Goal: Task Accomplishment & Management: Manage account settings

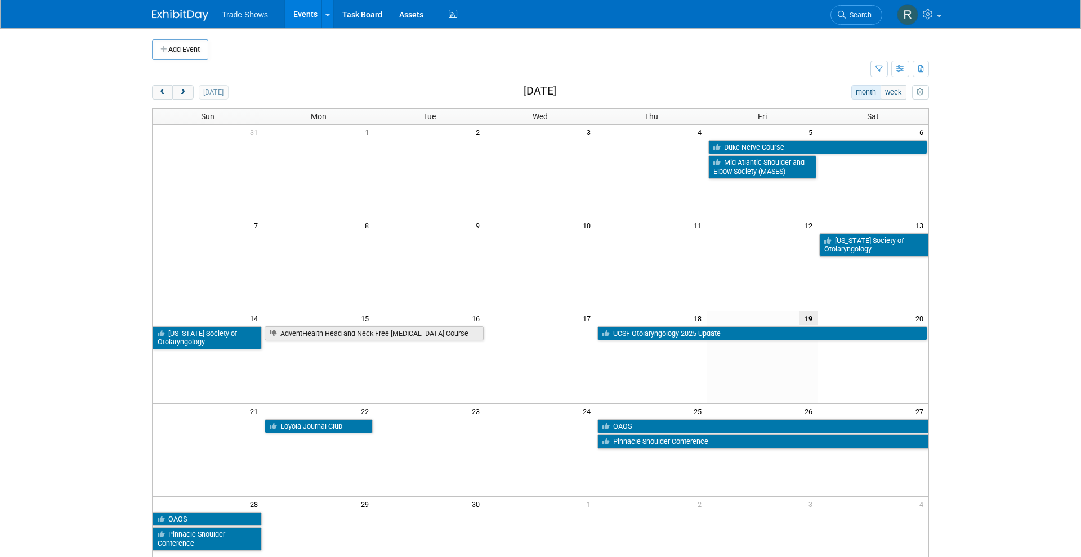
click at [633, 409] on td "25" at bounding box center [651, 411] width 111 height 14
click at [630, 420] on link "OAOS" at bounding box center [762, 426] width 331 height 15
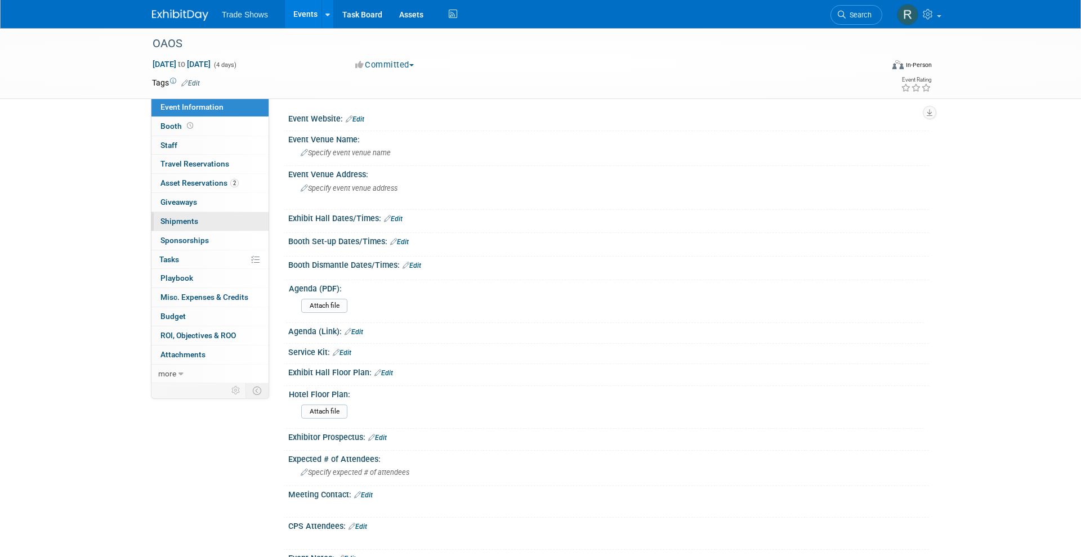
click at [193, 221] on span "Shipments 0" at bounding box center [179, 221] width 38 height 9
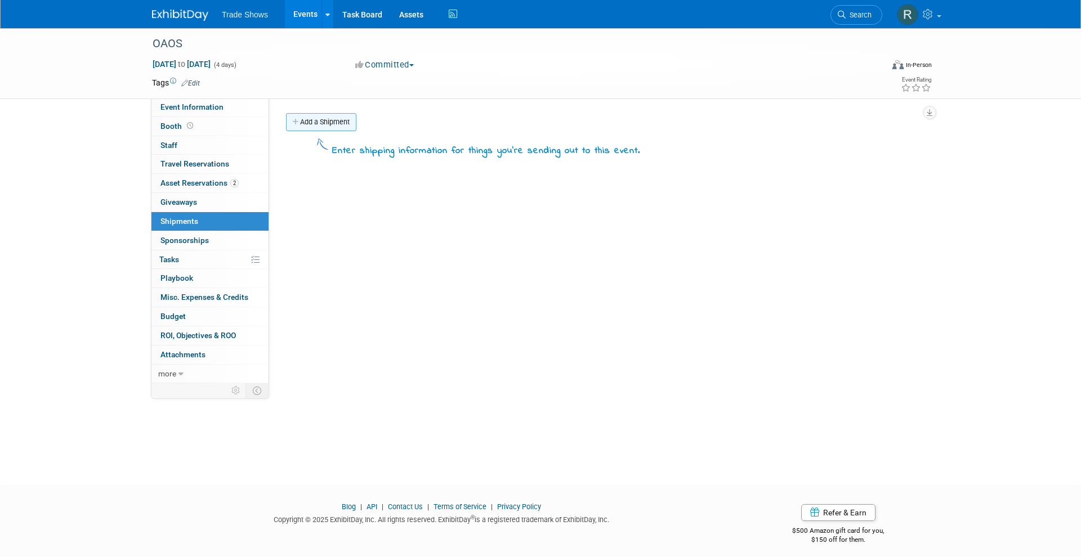
click at [329, 118] on link "Add a Shipment" at bounding box center [321, 122] width 70 height 18
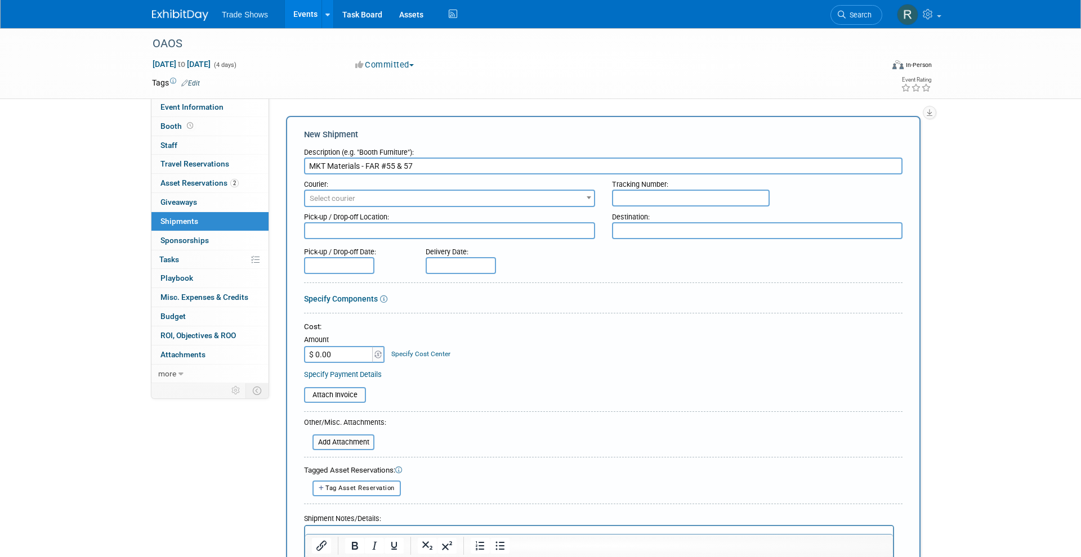
type input "MKT Materials - FAR #55 & 57"
click at [655, 217] on div "Destination:" at bounding box center [757, 214] width 291 height 15
click at [331, 352] on input "$ 0.00" at bounding box center [339, 354] width 70 height 17
drag, startPoint x: 331, startPoint y: 352, endPoint x: 305, endPoint y: 352, distance: 25.9
click at [305, 352] on input "$ 0.00" at bounding box center [339, 354] width 70 height 17
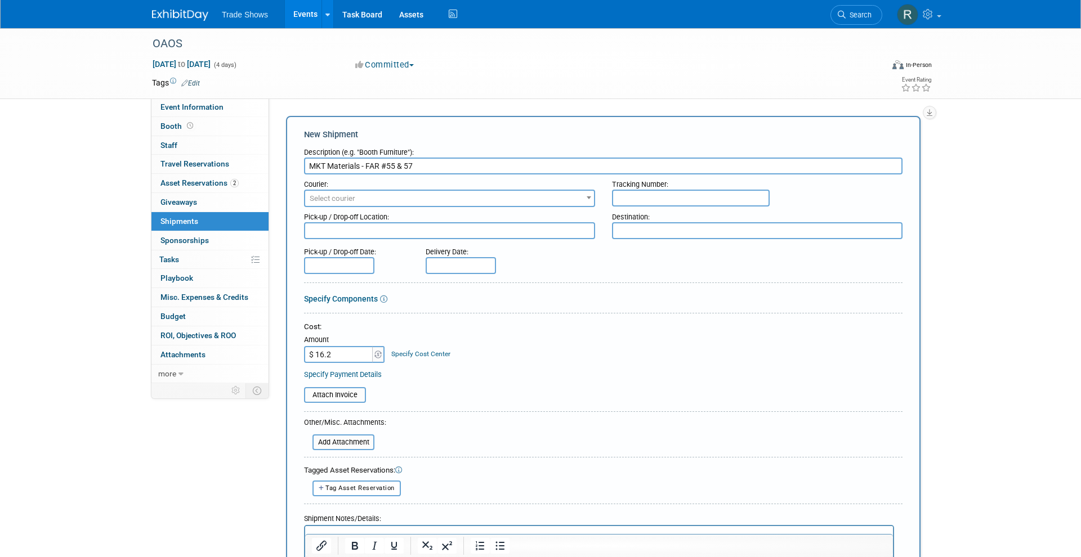
type input "$ 16.22"
click at [310, 168] on input "MKT Materials - FAR #55 & 57" at bounding box center [603, 166] width 598 height 17
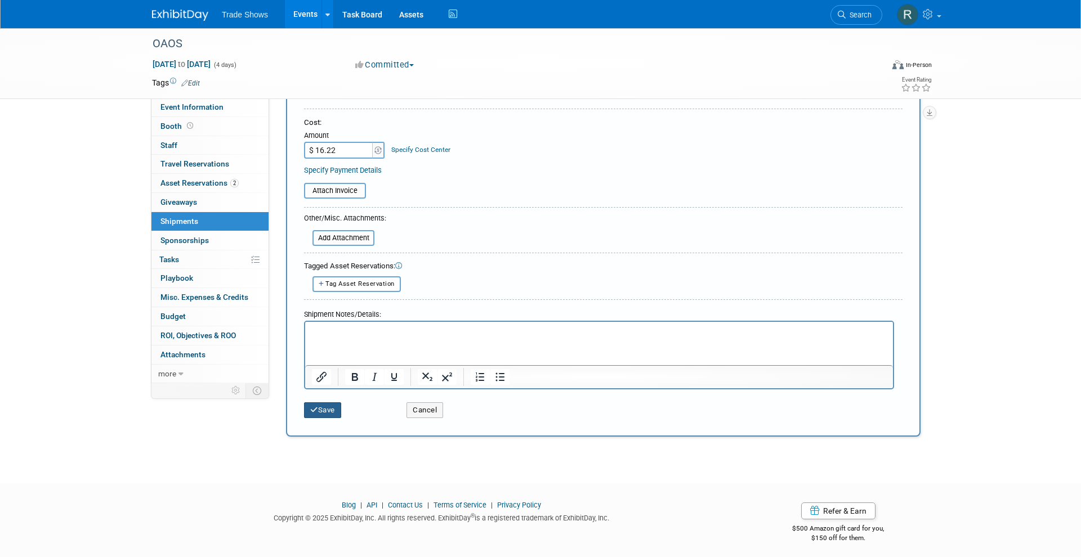
type input "RETURN - MKT Materials - FAR #55 & 57"
click at [316, 409] on icon "submit" at bounding box center [314, 412] width 8 height 7
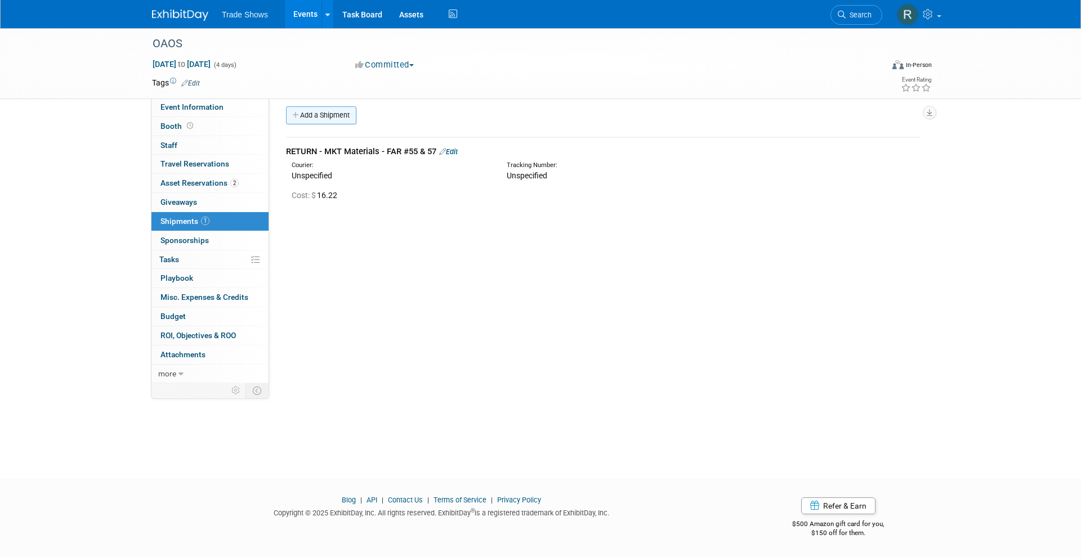
click at [302, 117] on link "Add a Shipment" at bounding box center [321, 115] width 70 height 18
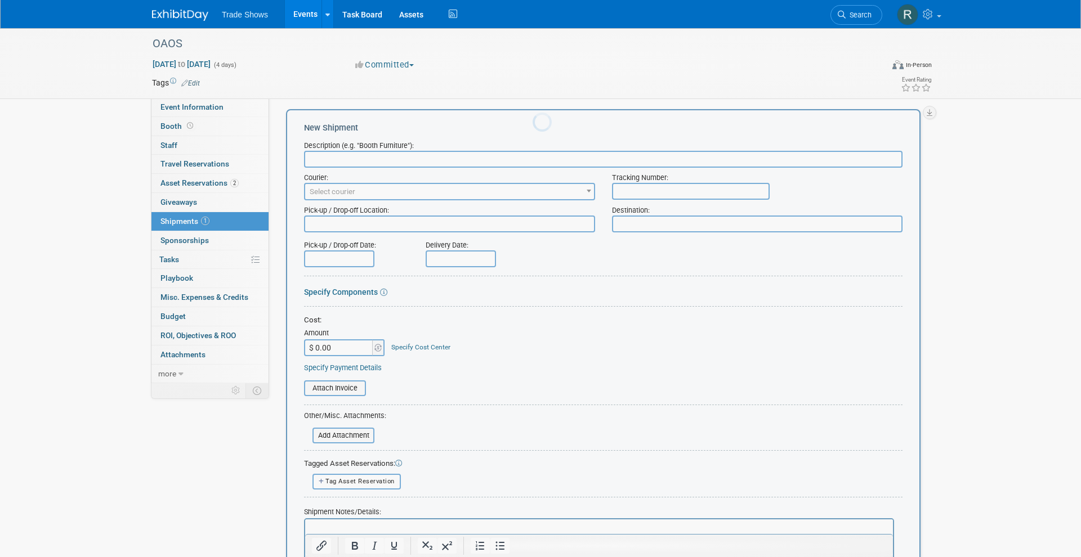
scroll to position [0, 0]
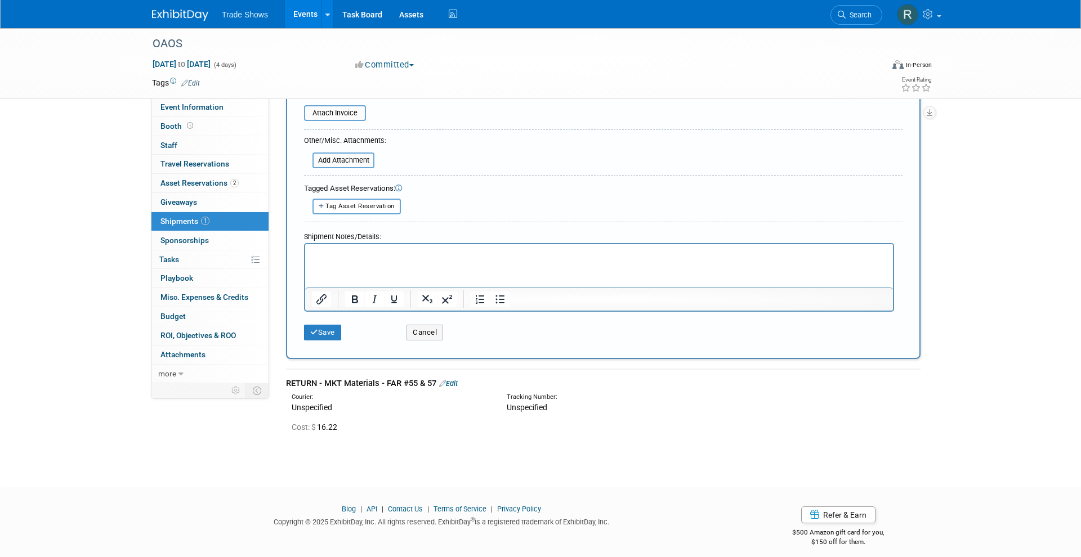
click at [360, 378] on div "RETURN - MKT Materials - FAR #55 & 57 Edit" at bounding box center [603, 384] width 634 height 12
copy td "RETURN - MKT Materials - FAR #55 & 57 Edit"
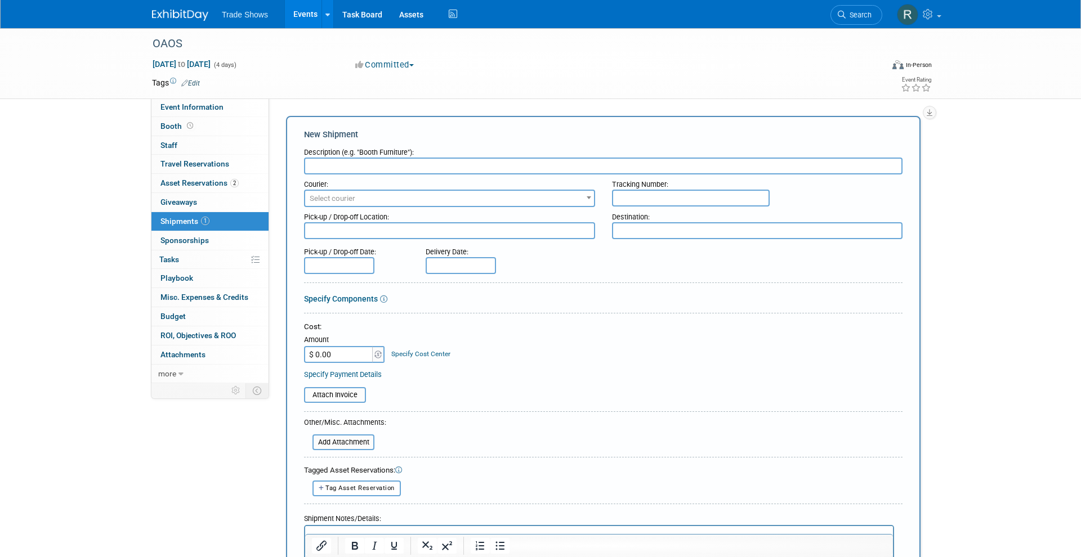
click at [348, 172] on input "text" at bounding box center [603, 166] width 598 height 17
paste input "RETURN - MKT Materials - FAR #55 & 57"
click at [347, 164] on input "RETURN - MKT Materials - FAR #55 & 57" at bounding box center [603, 166] width 598 height 17
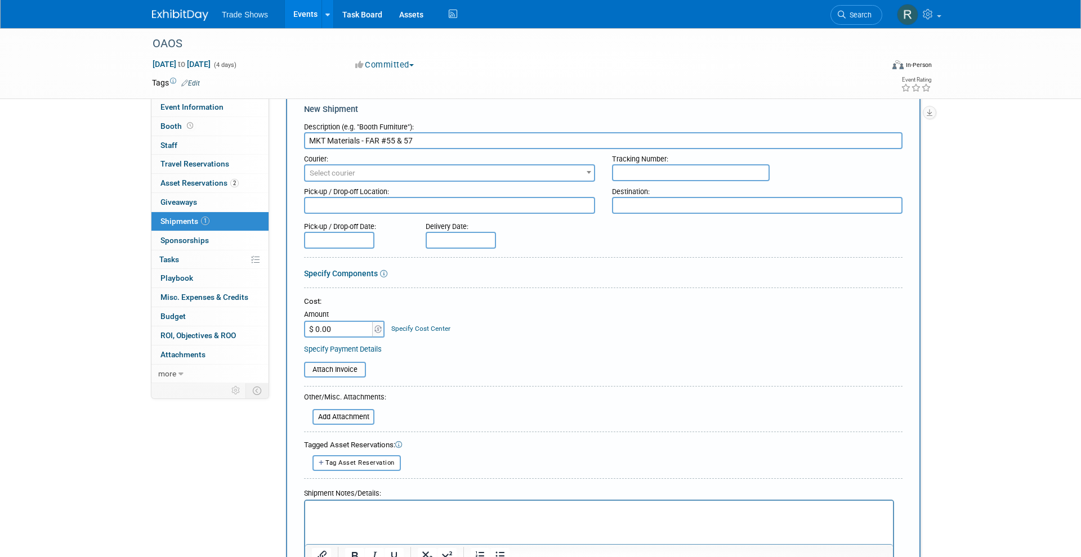
scroll to position [32, 0]
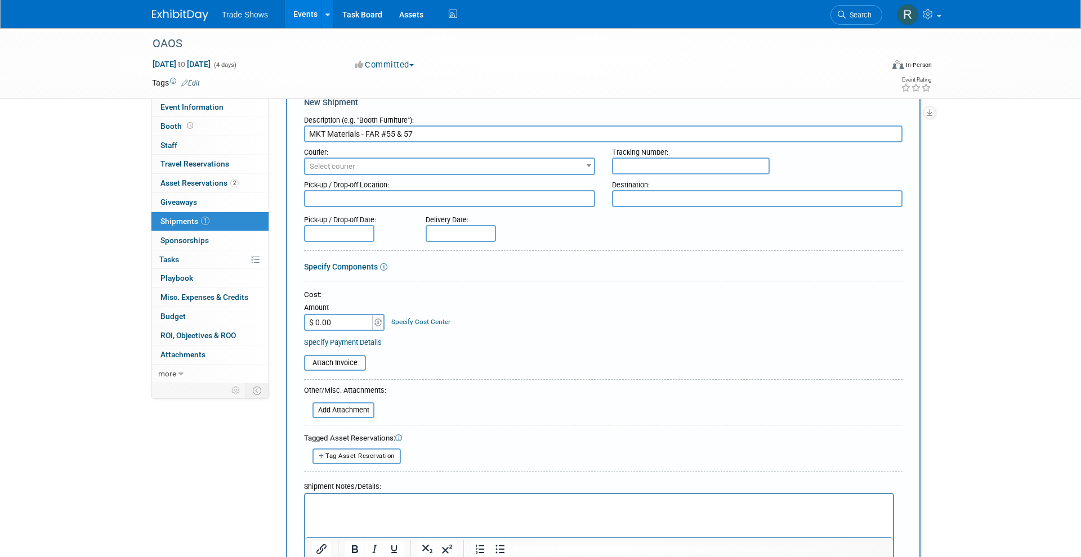
type input "MKT Materials - FAR #55 & 57"
click at [334, 325] on input "$ 0.00" at bounding box center [339, 322] width 70 height 17
drag, startPoint x: 334, startPoint y: 325, endPoint x: 272, endPoint y: 315, distance: 63.3
click at [272, 315] on div "Event Website: Edit Event Venue Name: Specify event venue name Event Venue Addr…" at bounding box center [599, 205] width 660 height 279
type input "$ 58.42"
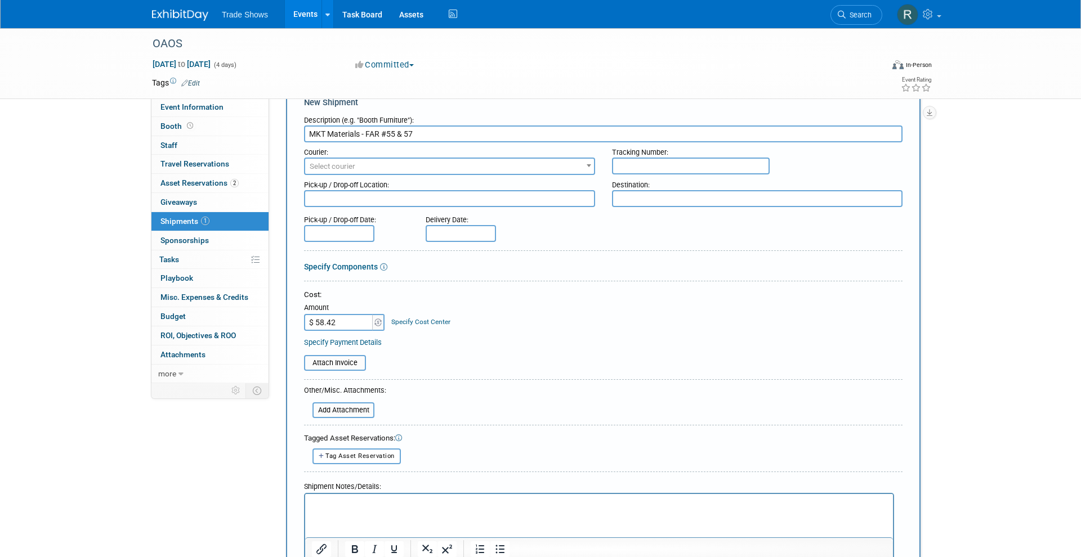
click at [454, 315] on div "Cost: Amount $ 58.42 Specify Cost Center Cost Center -- Not Specified --" at bounding box center [603, 310] width 598 height 41
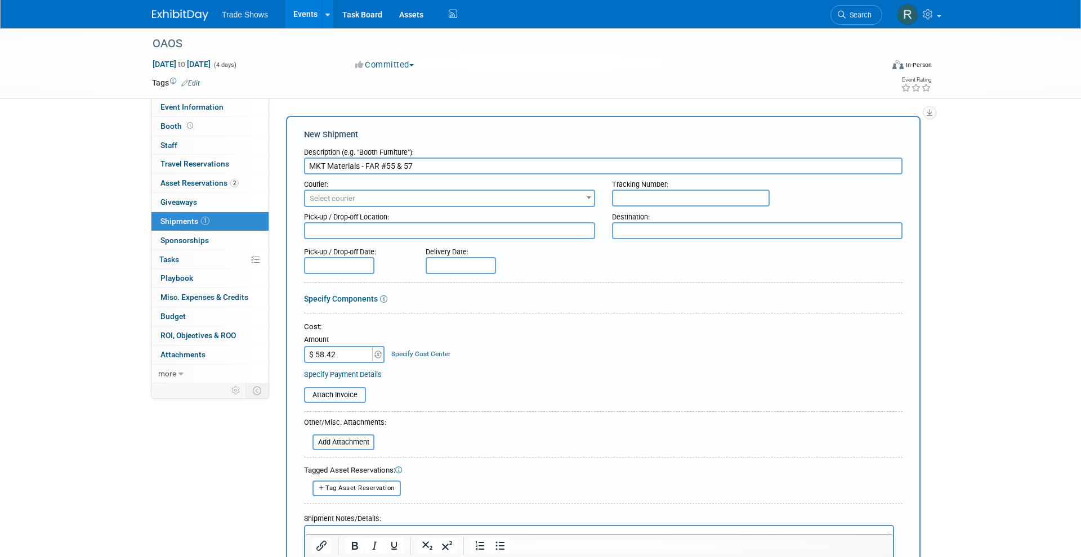
scroll to position [-1, 0]
click at [673, 204] on input "text" at bounding box center [691, 198] width 158 height 17
type input "B"
drag, startPoint x: 672, startPoint y: 231, endPoint x: 674, endPoint y: 225, distance: 6.1
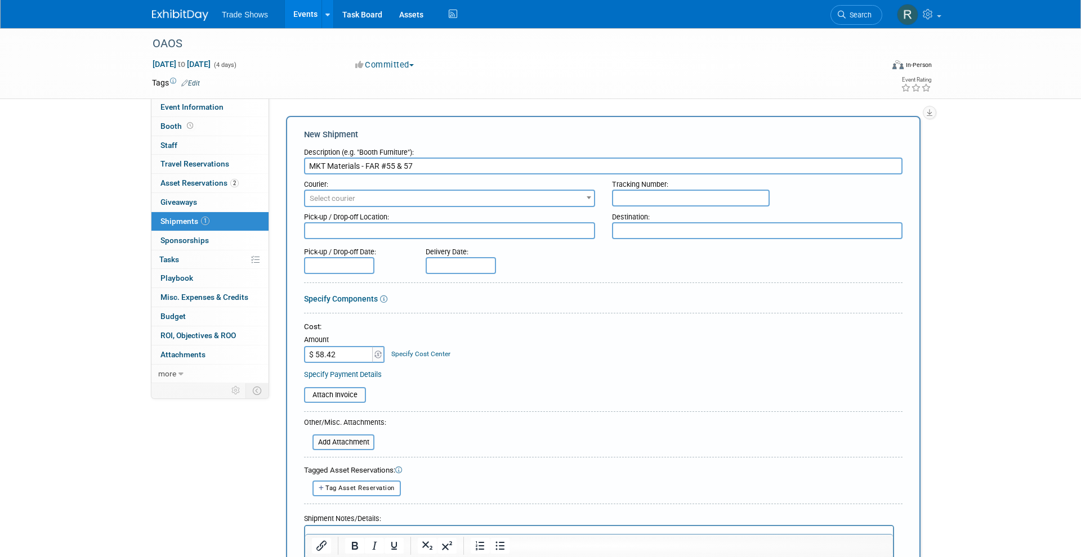
click at [672, 231] on textarea at bounding box center [757, 230] width 291 height 17
type textarea "N"
type textarea "Bart Ferguson"
click at [535, 207] on div "Pick-up / Drop-off Location:" at bounding box center [449, 214] width 291 height 15
click at [528, 217] on div "Pick-up / Drop-off Location:" at bounding box center [449, 214] width 291 height 15
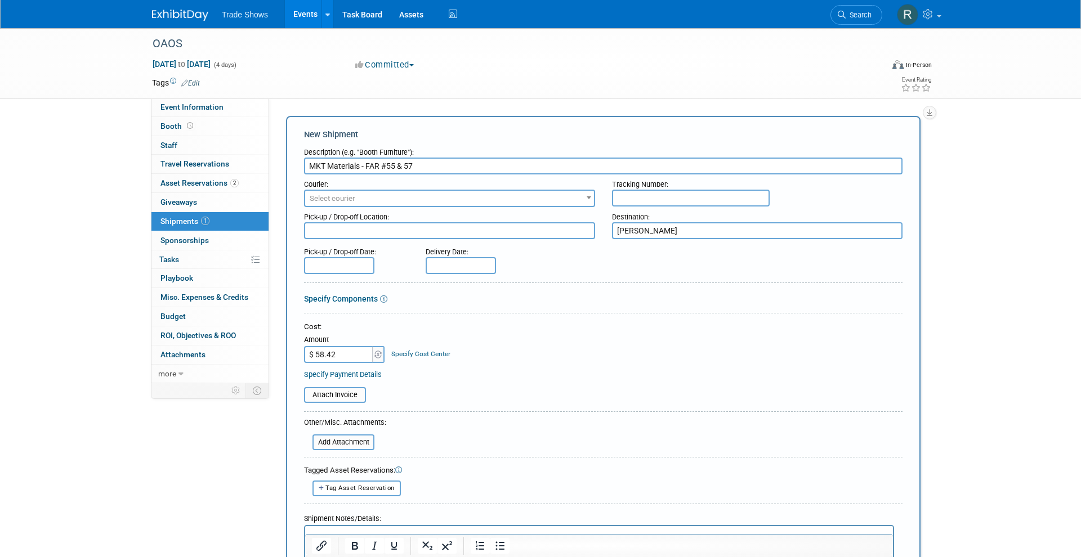
click at [528, 222] on textarea at bounding box center [449, 230] width 291 height 17
click at [376, 207] on div "Pick-up / Drop-off Location:" at bounding box center [449, 214] width 291 height 15
click at [373, 200] on span "Select courier" at bounding box center [449, 199] width 289 height 16
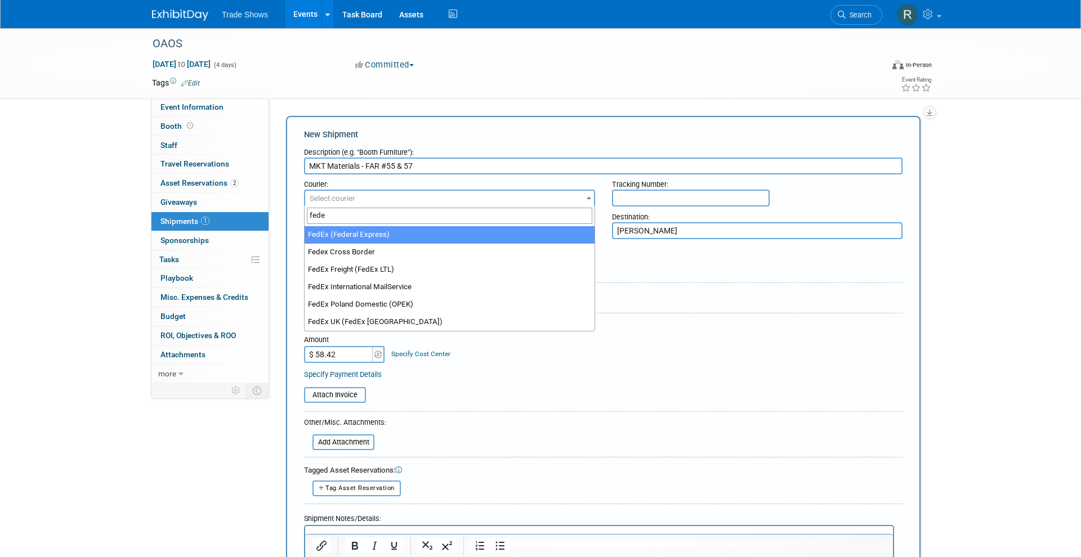
type input "fede"
select select "206"
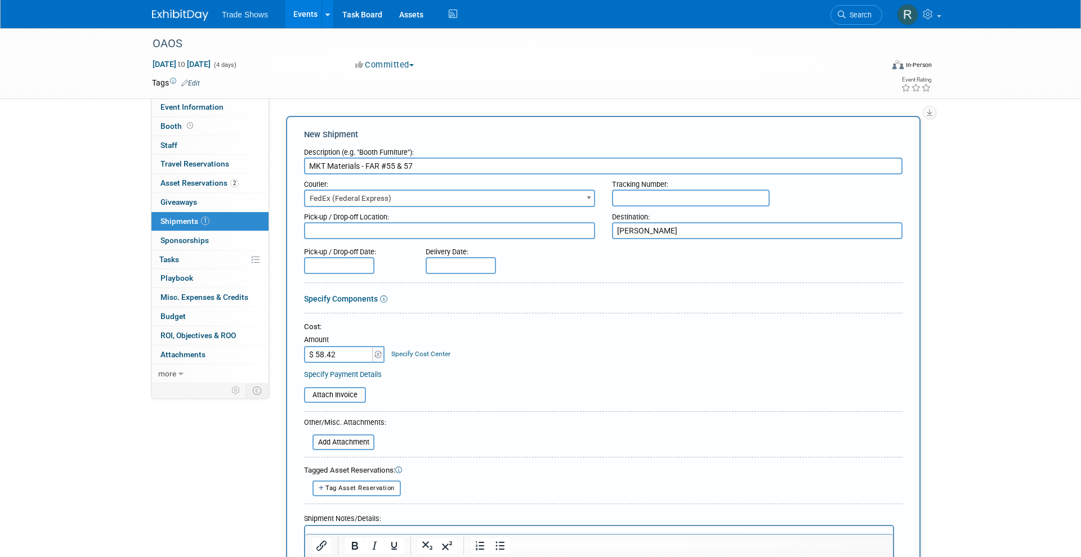
click at [451, 340] on div "Cost: Amount $ 58.42 Specify Cost Center Cost Center -- Not Specified --" at bounding box center [603, 342] width 598 height 41
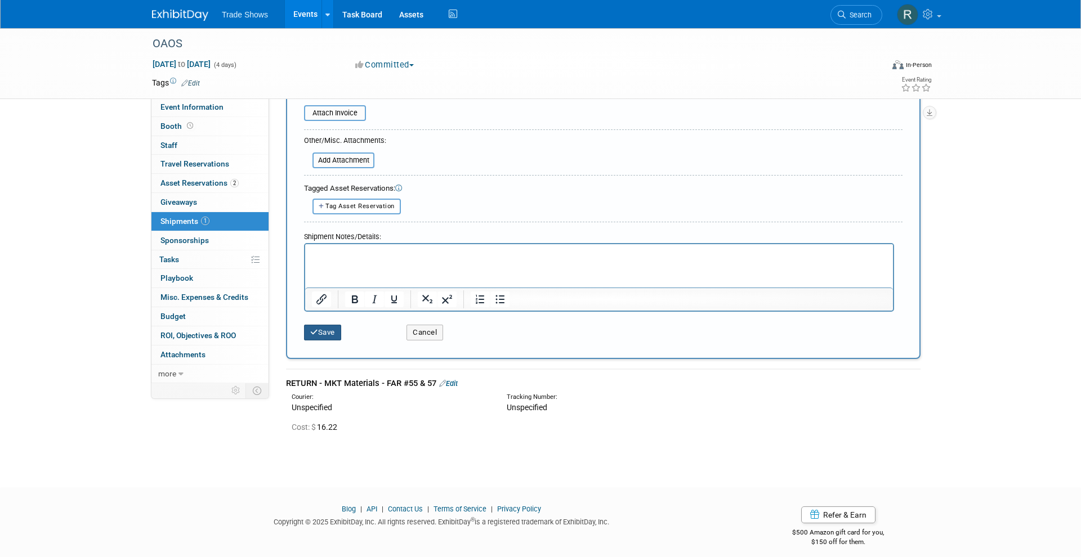
click at [323, 331] on button "Save" at bounding box center [322, 333] width 37 height 16
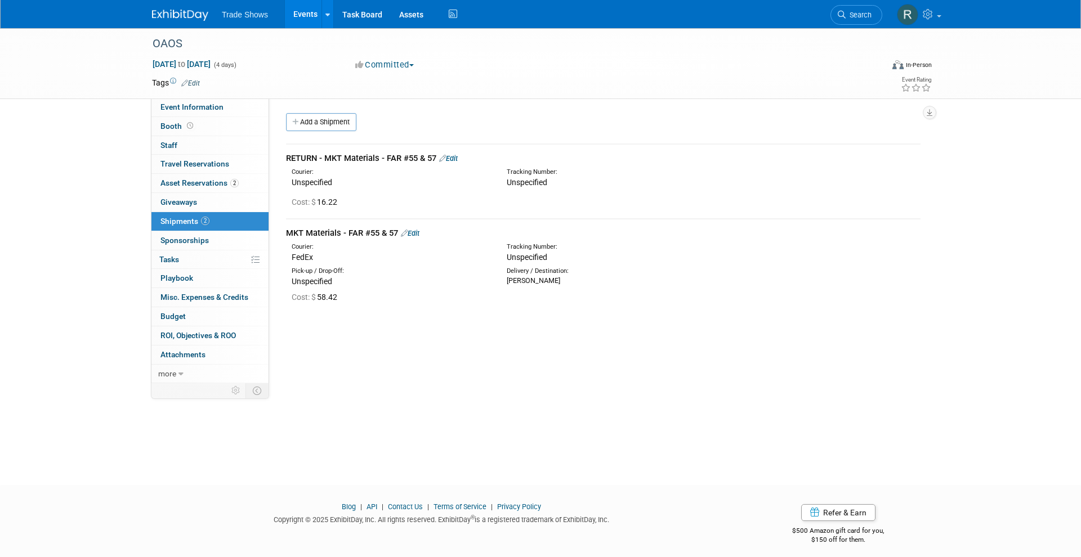
click at [406, 230] on icon at bounding box center [404, 233] width 7 height 7
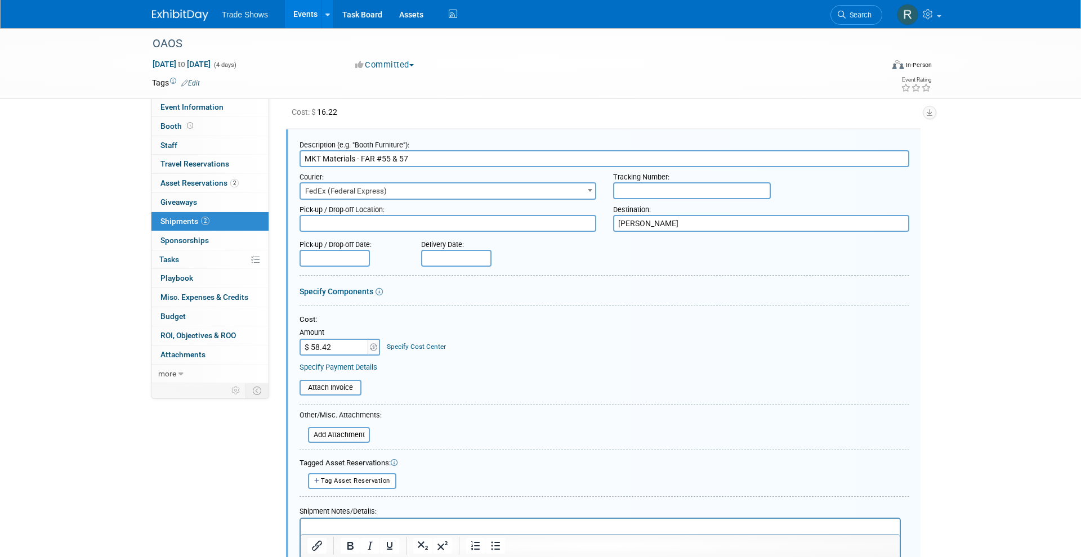
click at [655, 189] on input "text" at bounding box center [692, 190] width 158 height 17
paste input "884516651884"
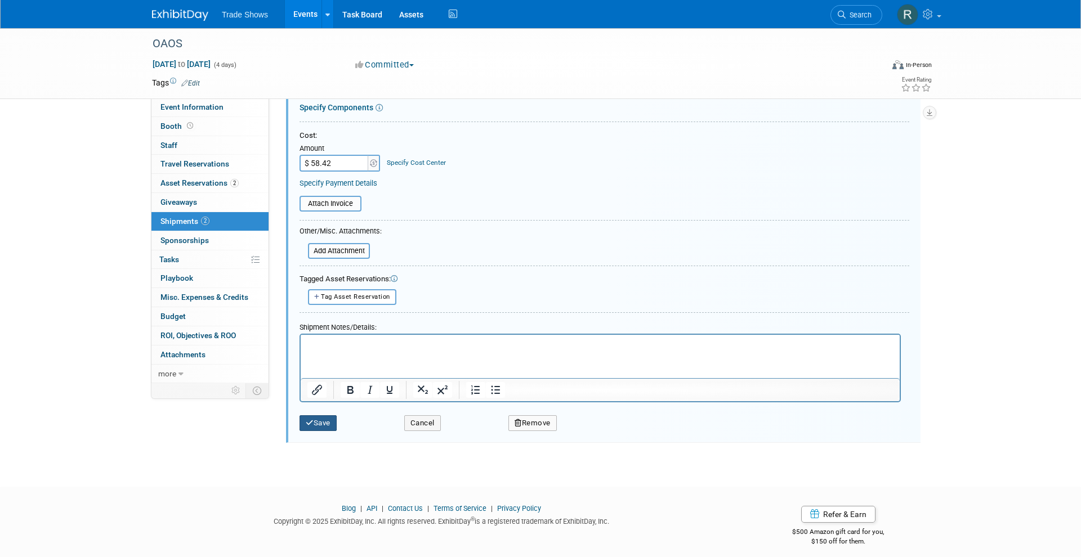
type input "884516651884"
click at [330, 415] on button "Save" at bounding box center [317, 423] width 37 height 16
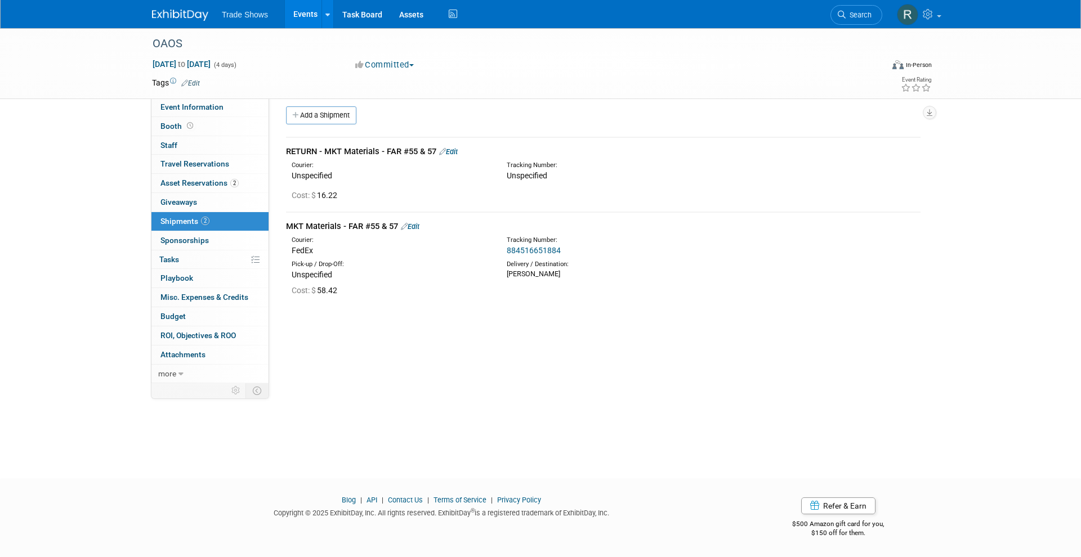
click at [448, 150] on link "Edit" at bounding box center [448, 151] width 19 height 8
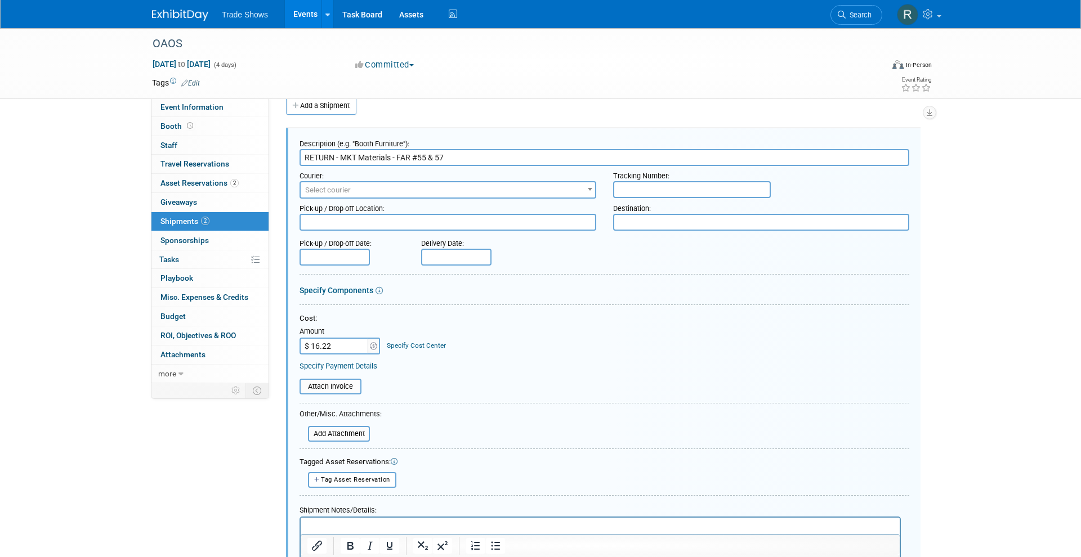
scroll to position [0, 0]
click at [627, 188] on input "text" at bounding box center [692, 189] width 158 height 17
paste input "791948223742"
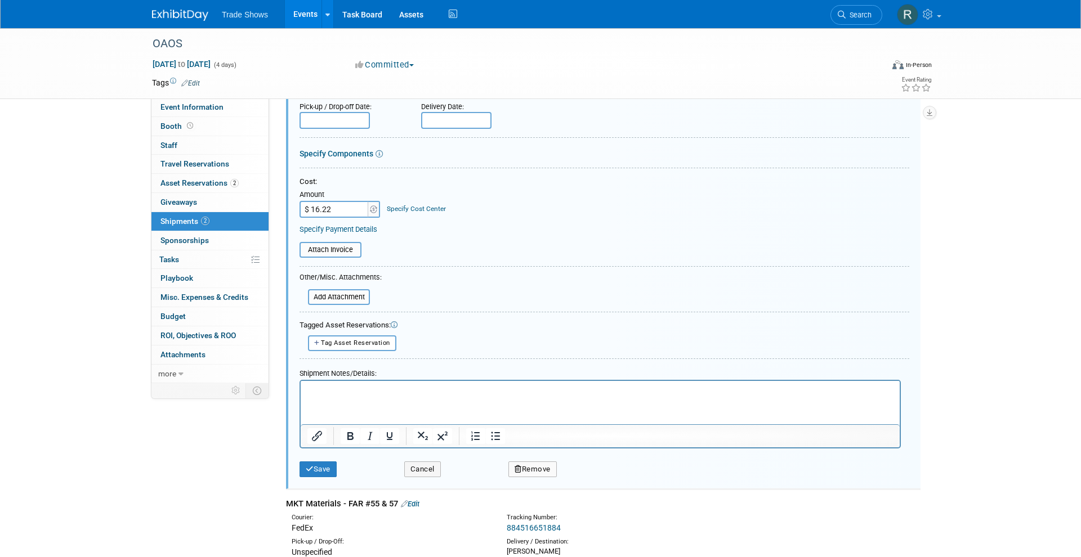
scroll to position [154, 0]
type input "791948223742"
click at [317, 453] on div "Save" at bounding box center [343, 464] width 105 height 23
click at [317, 460] on button "Save" at bounding box center [317, 468] width 37 height 16
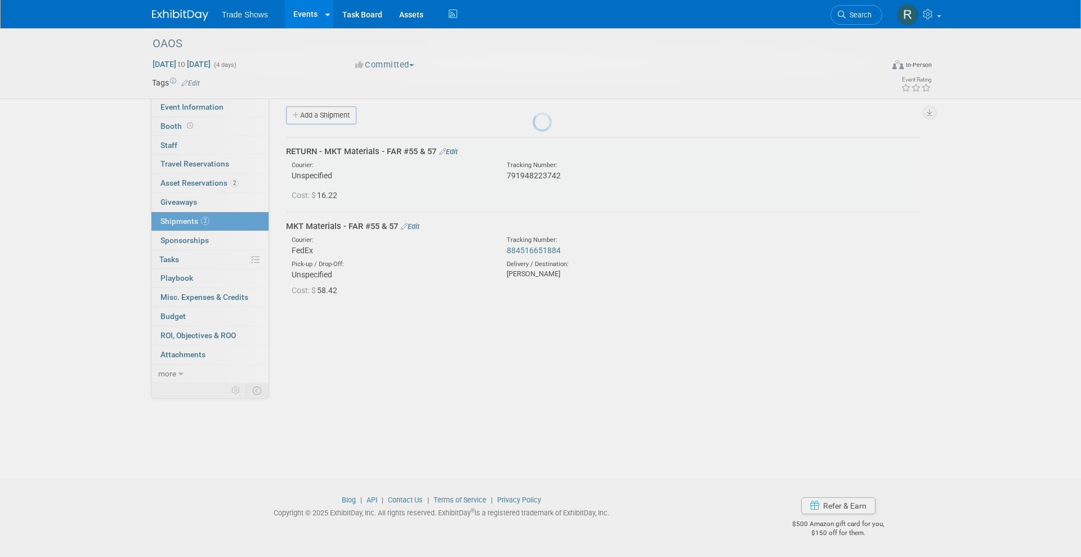
scroll to position [7, 0]
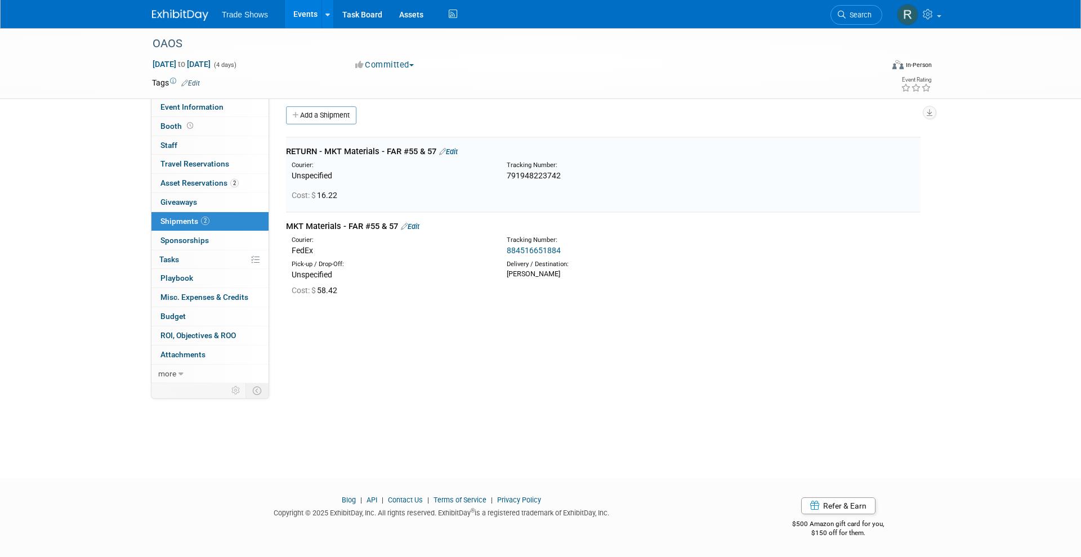
click at [373, 353] on div "Event Website: Edit Event Venue Name: Specify event venue name Event Venue Addr…" at bounding box center [599, 230] width 660 height 279
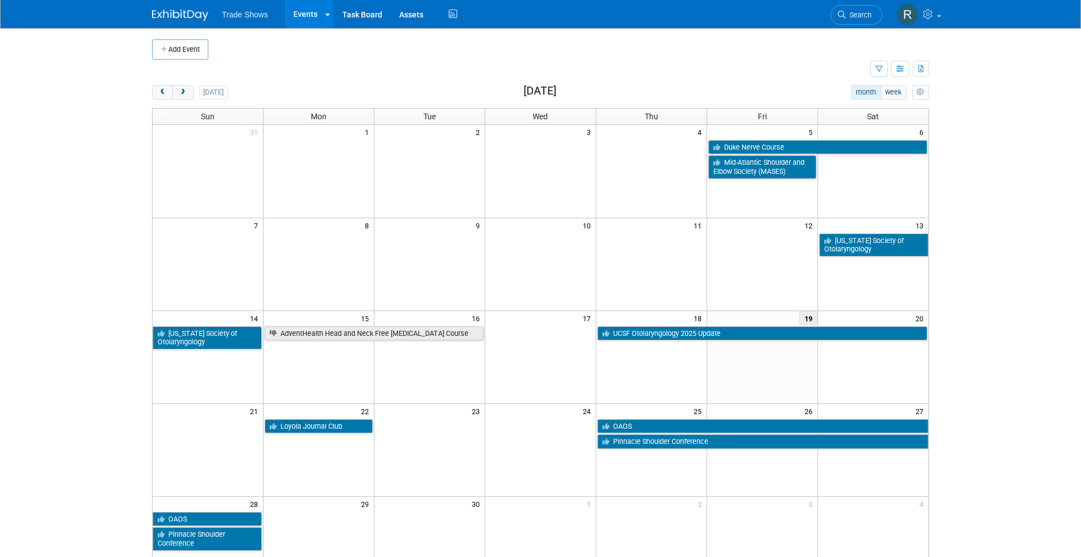
click at [688, 413] on td "25" at bounding box center [651, 411] width 111 height 14
click at [684, 418] on td "OAOS" at bounding box center [762, 426] width 333 height 16
click at [682, 422] on link "OAOS" at bounding box center [762, 426] width 331 height 15
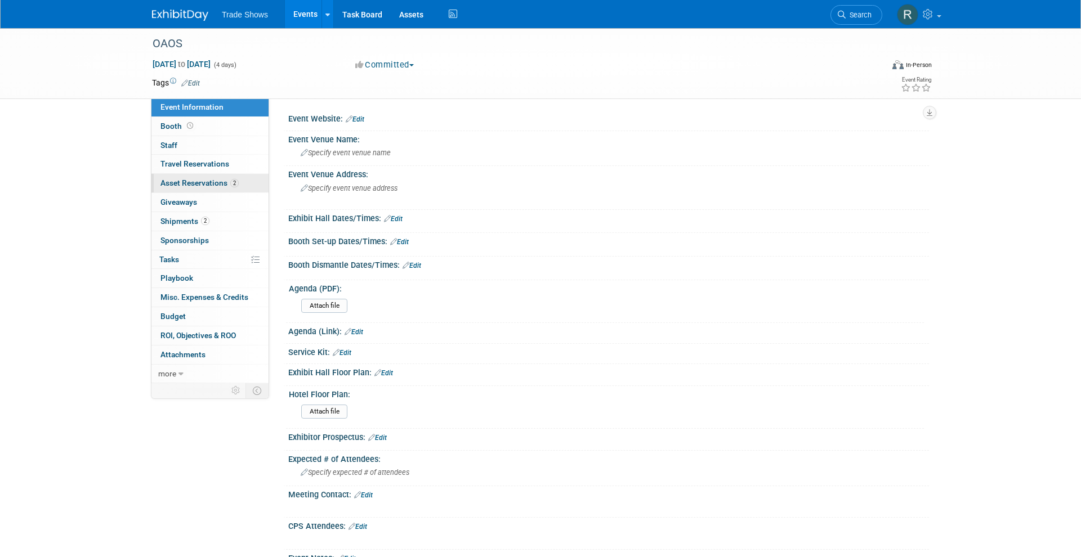
click at [230, 179] on span "2" at bounding box center [234, 183] width 8 height 8
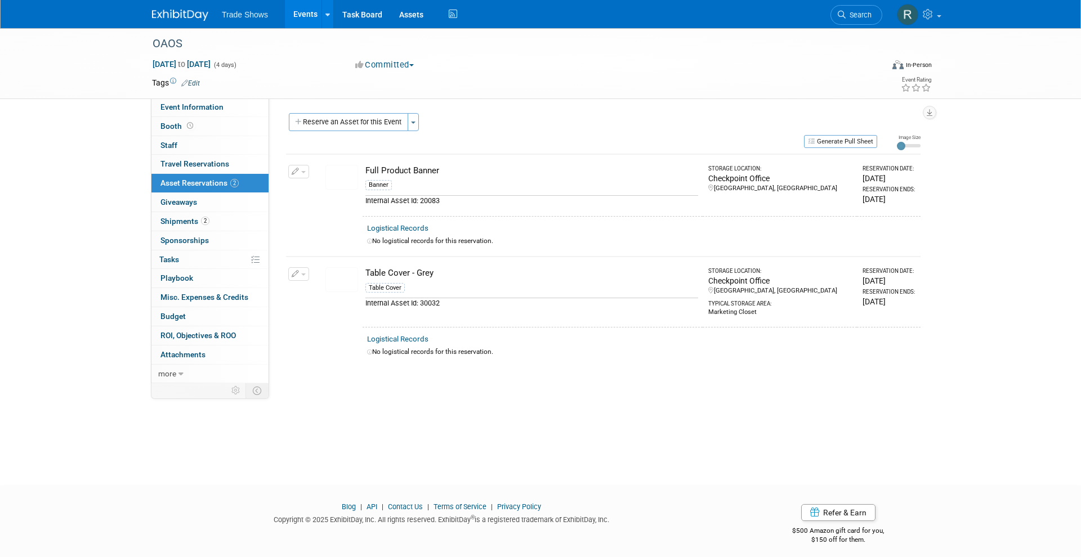
click at [295, 168] on icon "button" at bounding box center [296, 171] width 8 height 7
click at [314, 193] on button "Change Reservation" at bounding box center [341, 189] width 95 height 15
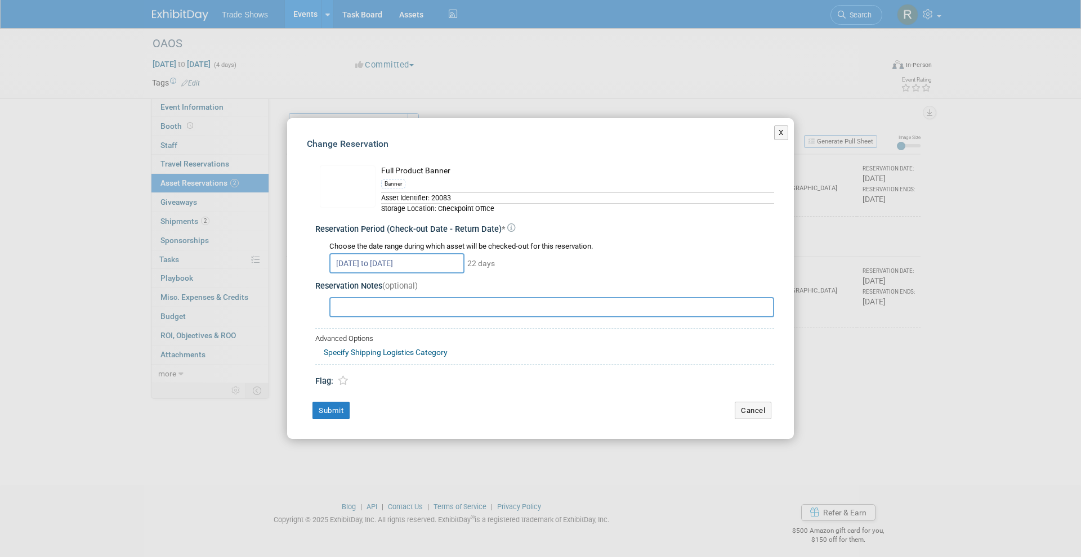
click at [472, 195] on div "Asset Identifier: 20083" at bounding box center [577, 198] width 393 height 11
click at [766, 402] on button "Cancel" at bounding box center [753, 411] width 37 height 18
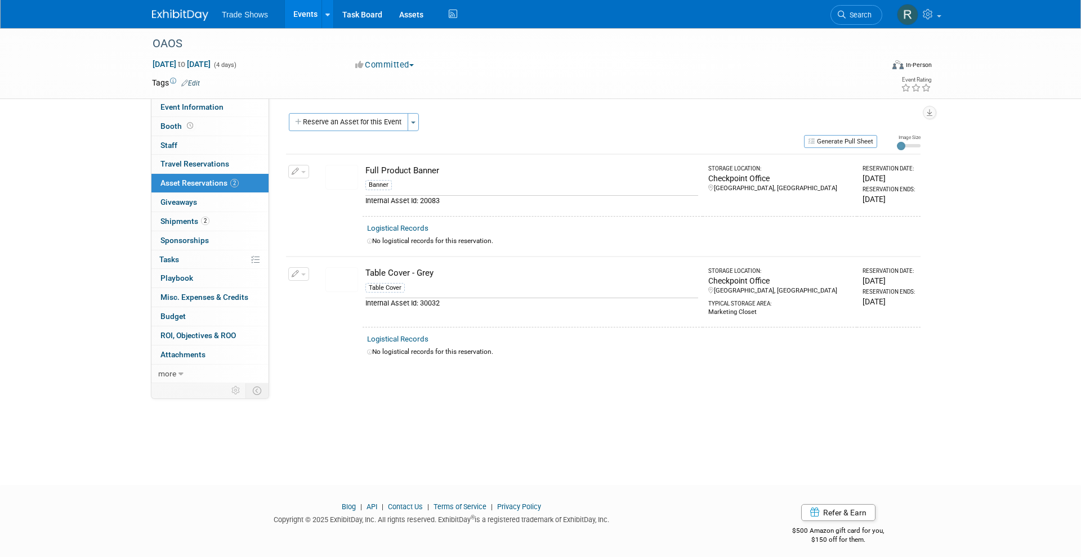
drag, startPoint x: 962, startPoint y: 149, endPoint x: 990, endPoint y: 26, distance: 125.9
click at [963, 149] on div "OAOS Sep 25, 2025 to Sep 28, 2025 (4 days) Sep 25, 2025 to Sep 28, 2025 Committ…" at bounding box center [540, 246] width 1081 height 437
click at [307, 174] on button "button" at bounding box center [298, 172] width 21 height 14
click at [311, 227] on span "Cancel Reservation" at bounding box center [346, 224] width 72 height 9
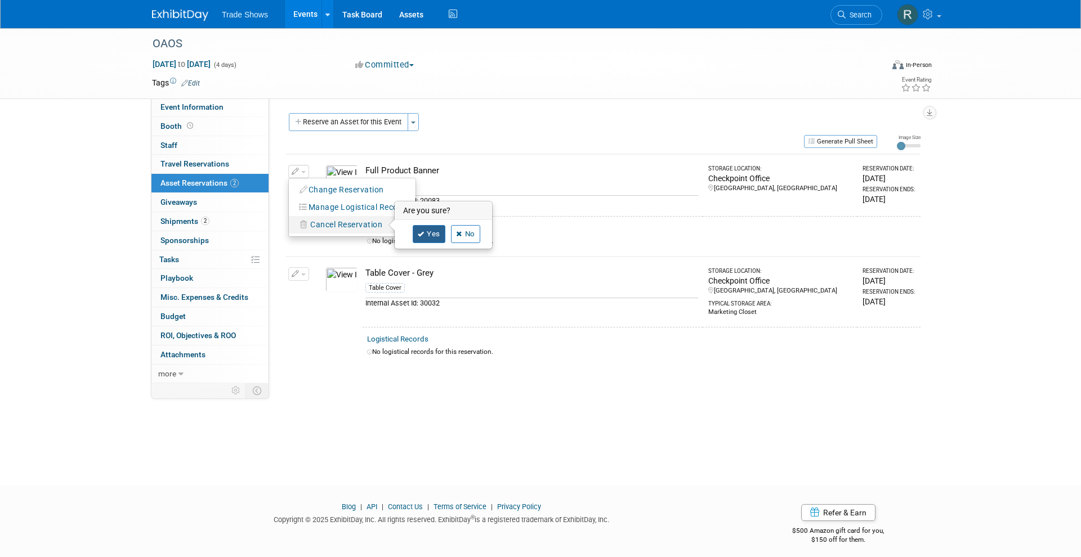
click at [426, 239] on link "Yes" at bounding box center [429, 234] width 33 height 18
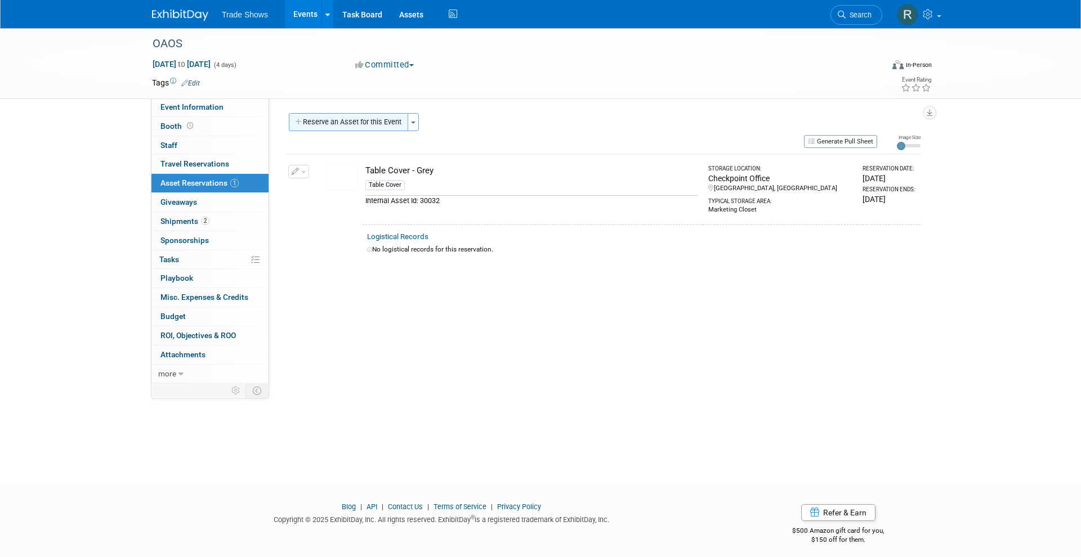
click at [356, 122] on button "Reserve an Asset for this Event" at bounding box center [348, 122] width 119 height 18
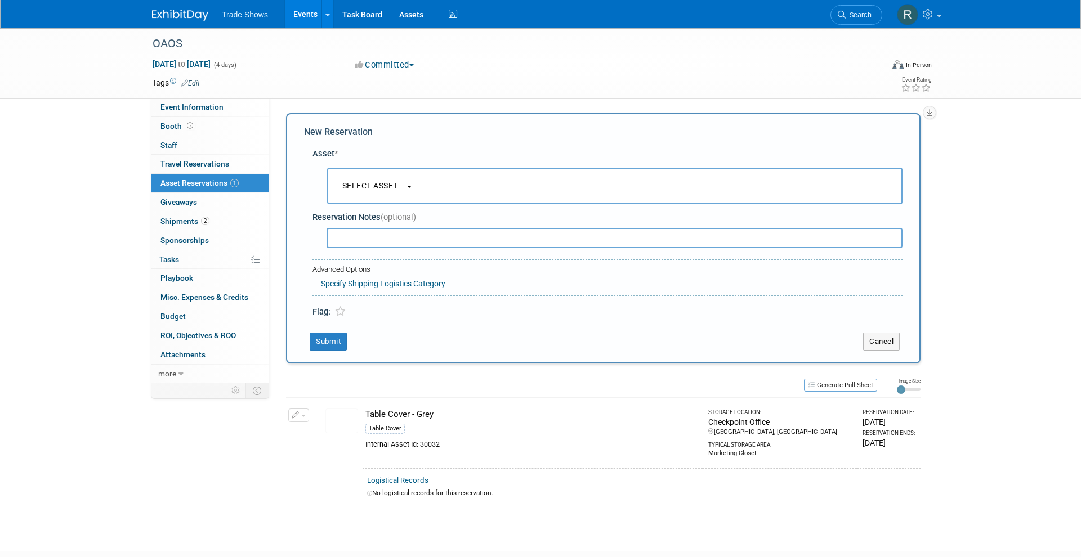
scroll to position [10, 0]
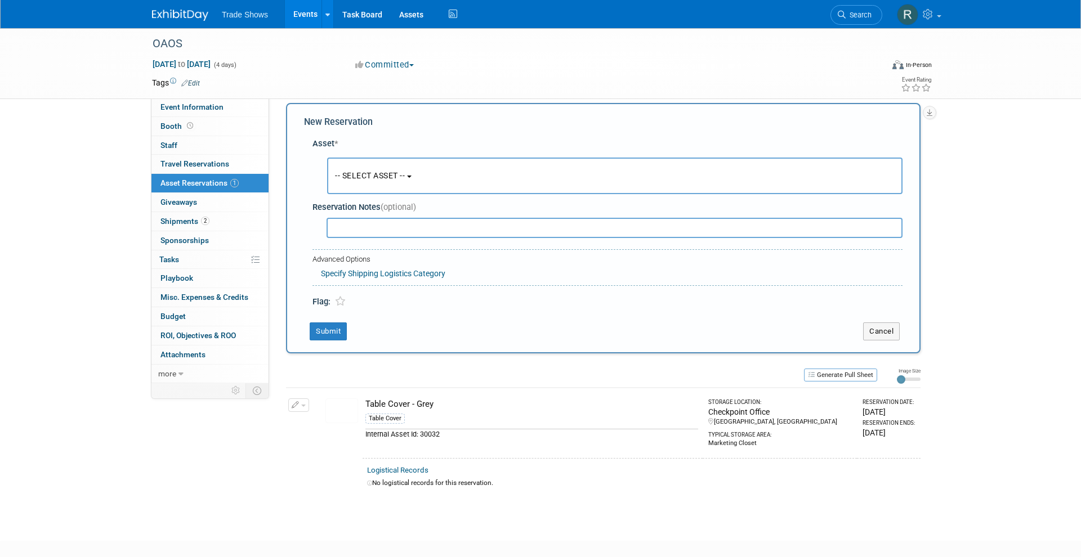
click at [342, 177] on span "-- SELECT ASSET --" at bounding box center [370, 175] width 70 height 9
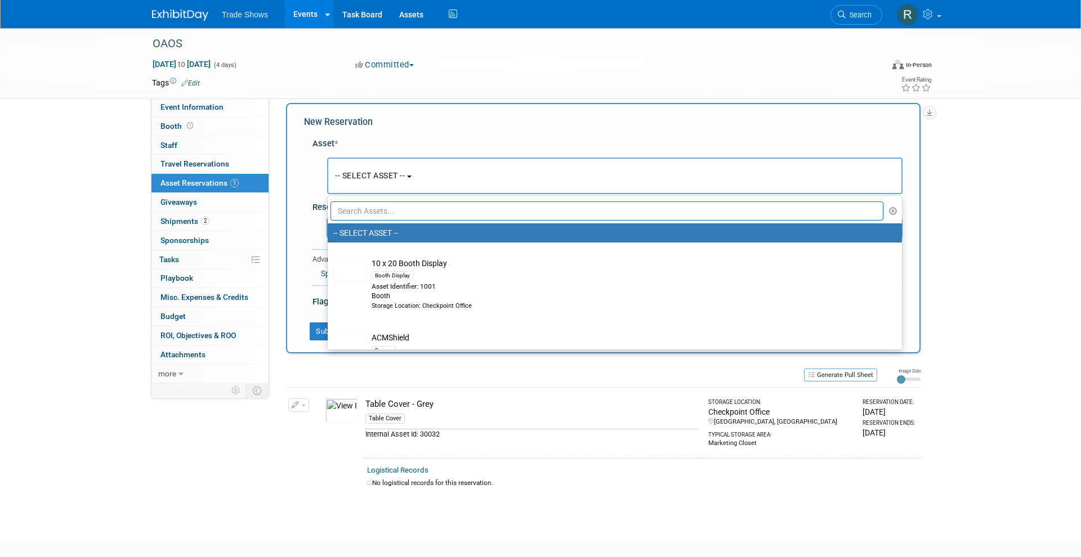
click at [365, 214] on input "text" at bounding box center [606, 211] width 553 height 19
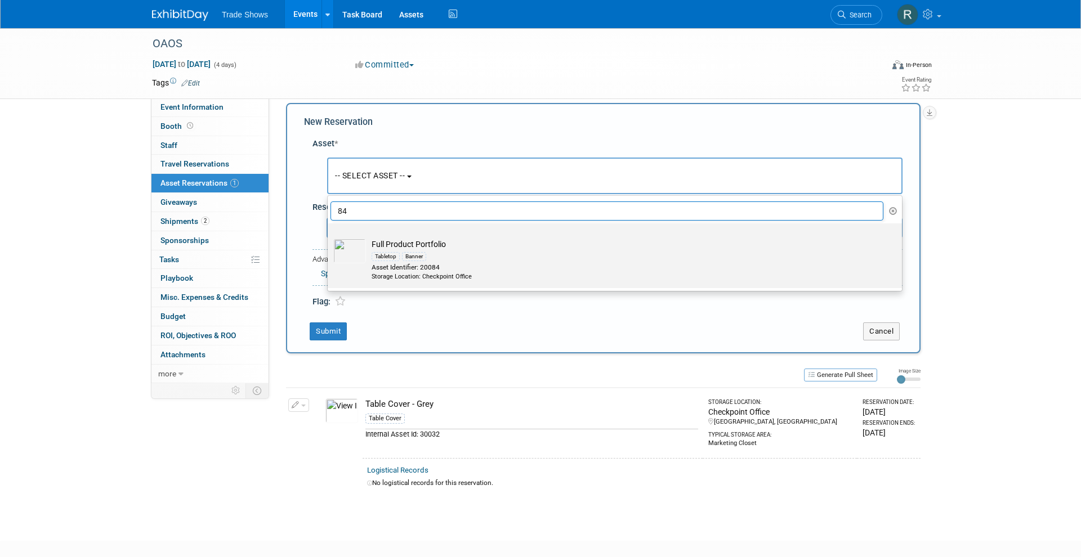
type input "84"
click at [369, 281] on label "Full Product Portfolio Tabletop Banner Asset Identifier: 20084 Storage Location…" at bounding box center [611, 256] width 557 height 60
click at [329, 237] on input "Full Product Portfolio Tabletop Banner Asset Identifier: 20084 Storage Location…" at bounding box center [325, 233] width 7 height 7
select select "10728626"
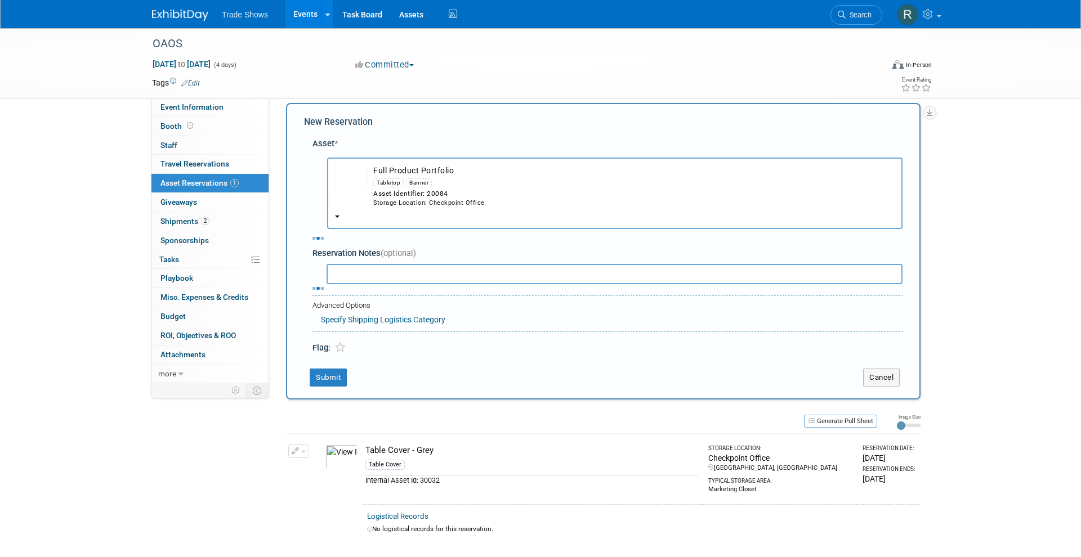
select select "8"
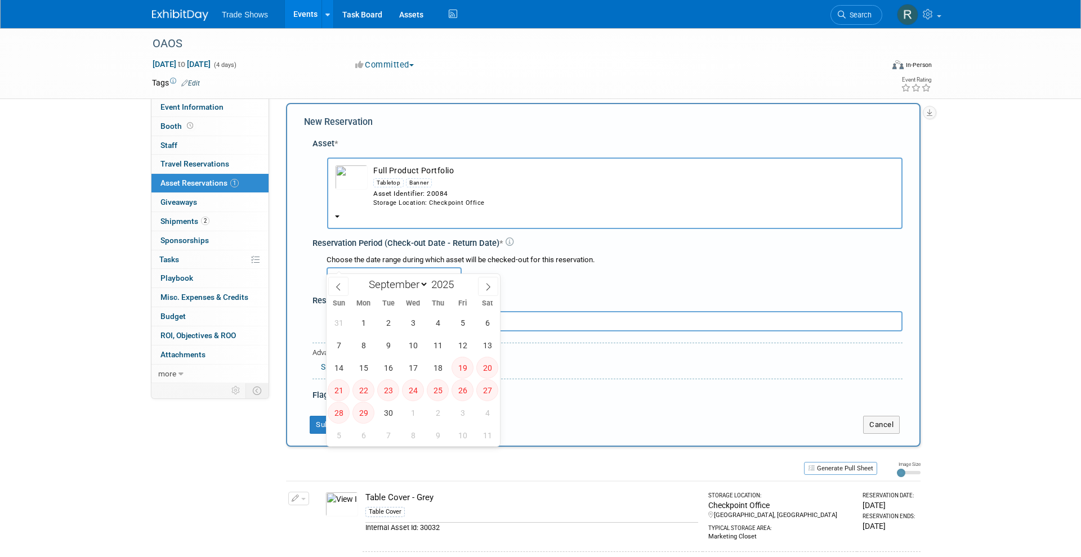
click at [442, 267] on input "text" at bounding box center [393, 277] width 135 height 20
click at [432, 342] on span "11" at bounding box center [438, 345] width 22 height 22
type input "Sep 11, 2025"
click at [485, 238] on div "Reservation Period (Check-out Date - Return Date) *" at bounding box center [607, 244] width 590 height 12
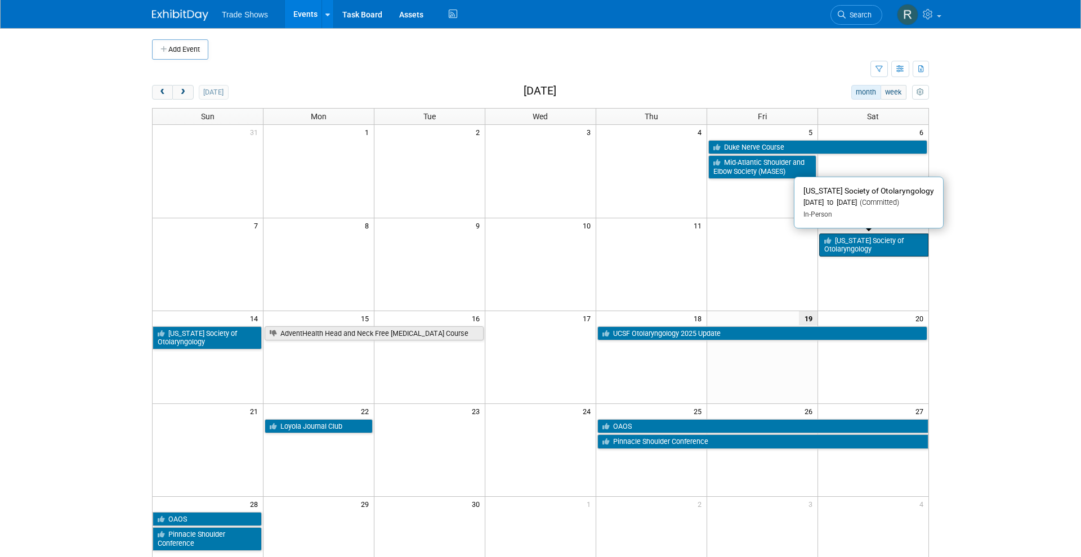
click at [867, 244] on link "[US_STATE] Society of Otolaryngology" at bounding box center [873, 245] width 109 height 23
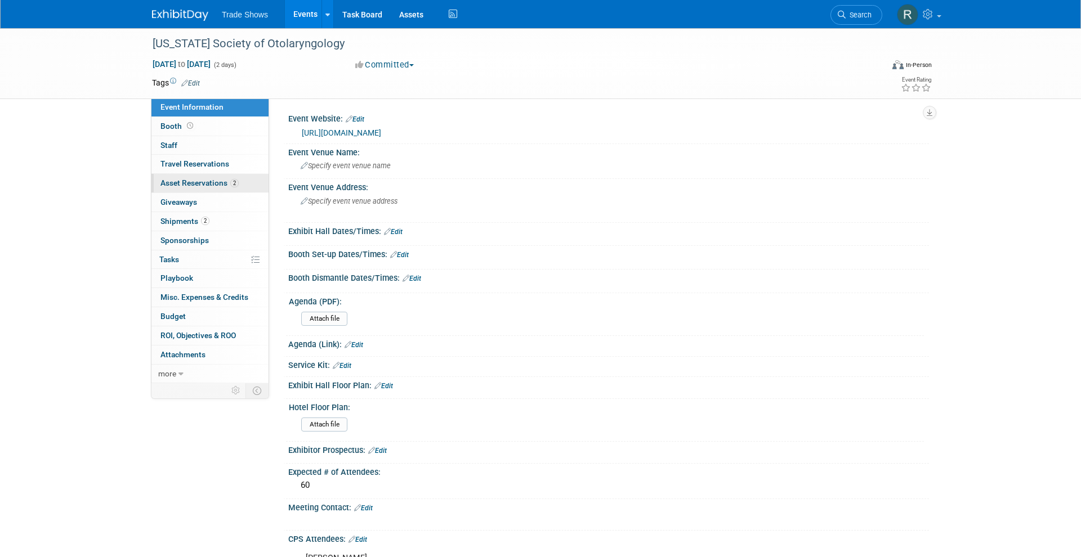
click at [193, 185] on link "2 Asset Reservations 2" at bounding box center [209, 183] width 117 height 19
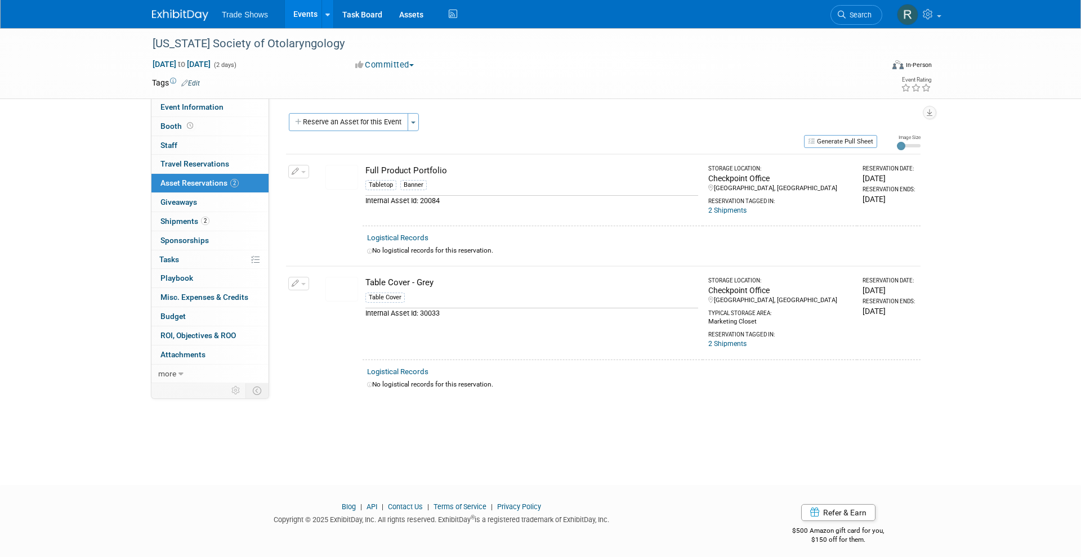
click at [298, 170] on icon "button" at bounding box center [296, 171] width 8 height 7
click at [304, 221] on icon "button" at bounding box center [304, 225] width 8 height 8
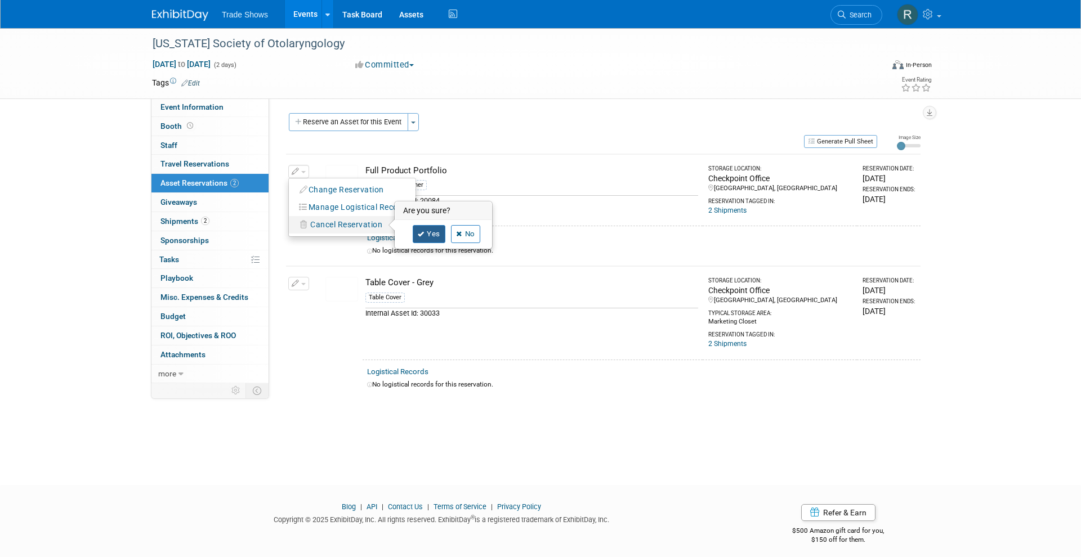
click at [427, 234] on link "Yes" at bounding box center [429, 234] width 33 height 18
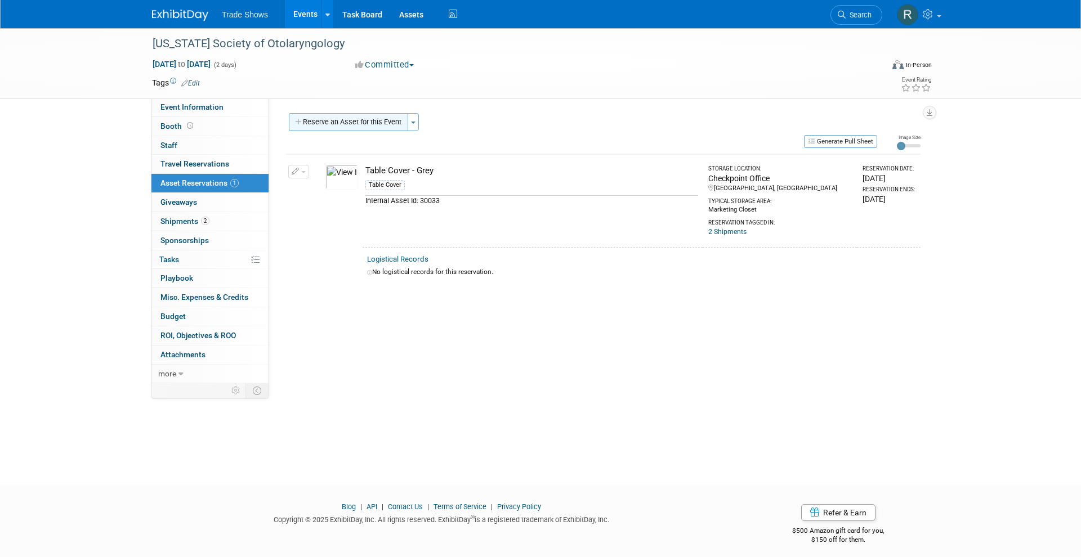
click at [393, 119] on button "Reserve an Asset for this Event" at bounding box center [348, 122] width 119 height 18
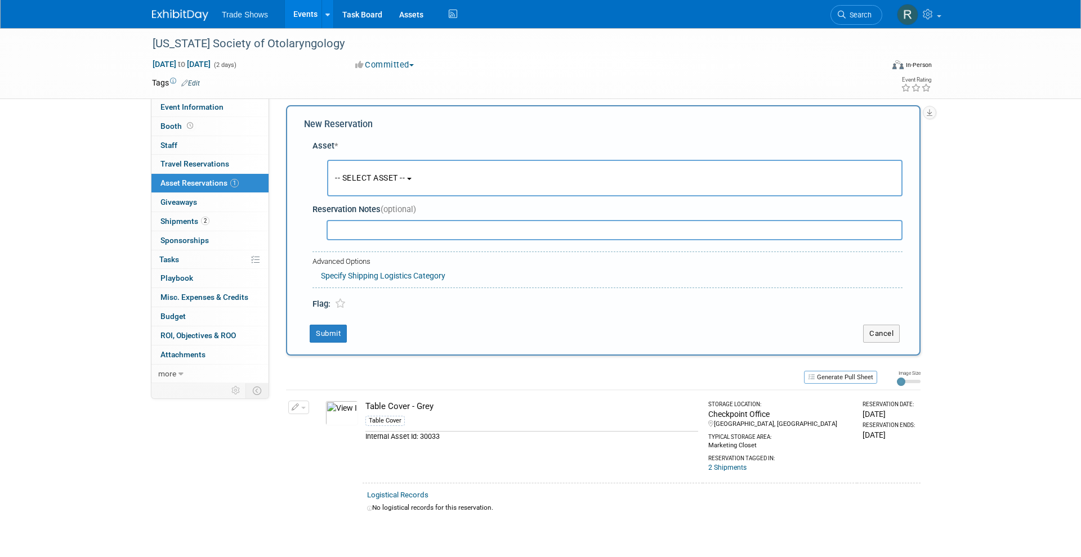
scroll to position [10, 0]
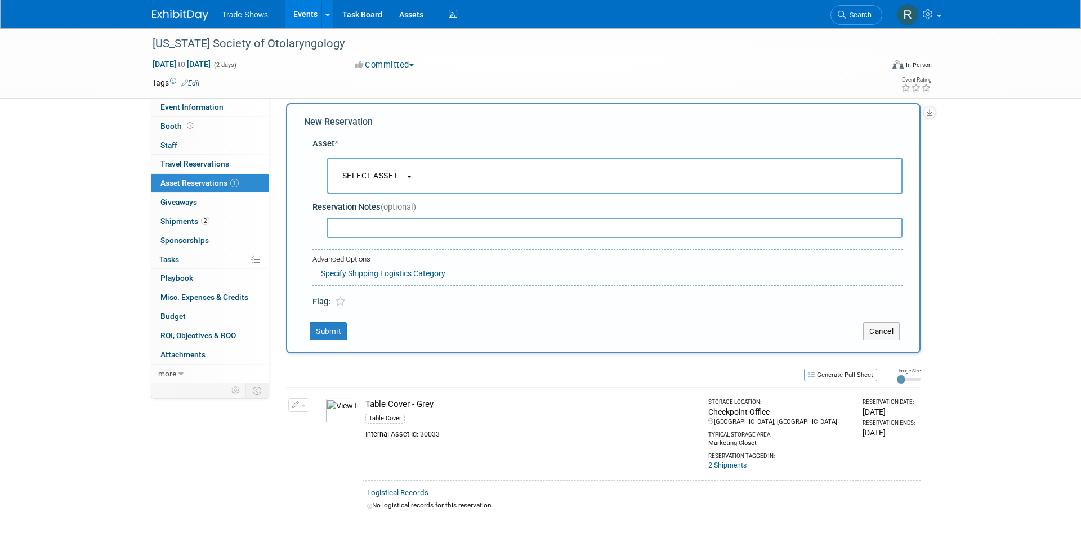
click at [329, 159] on button "-- SELECT ASSET --" at bounding box center [614, 176] width 575 height 37
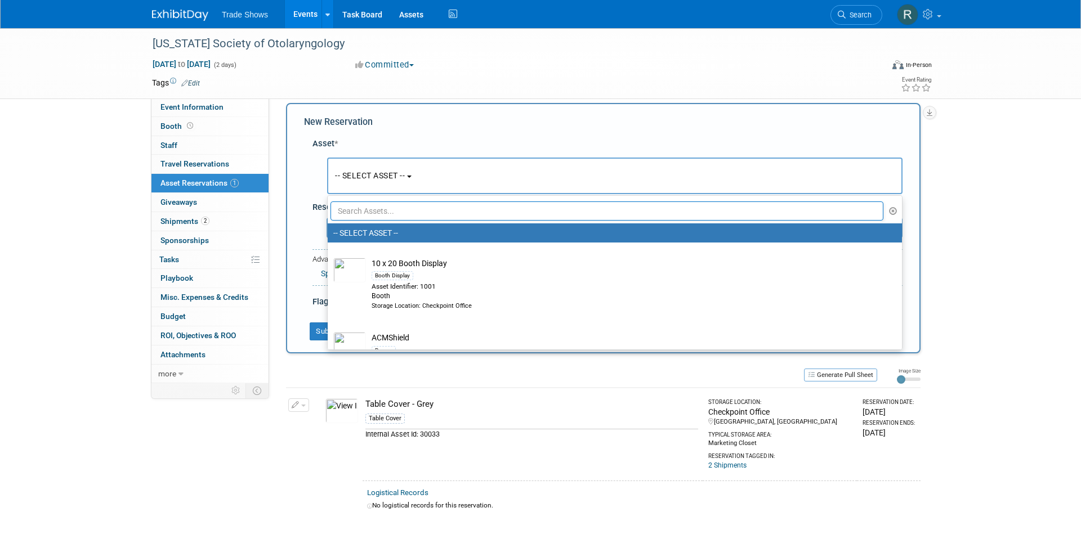
click at [383, 212] on input "text" at bounding box center [606, 211] width 553 height 19
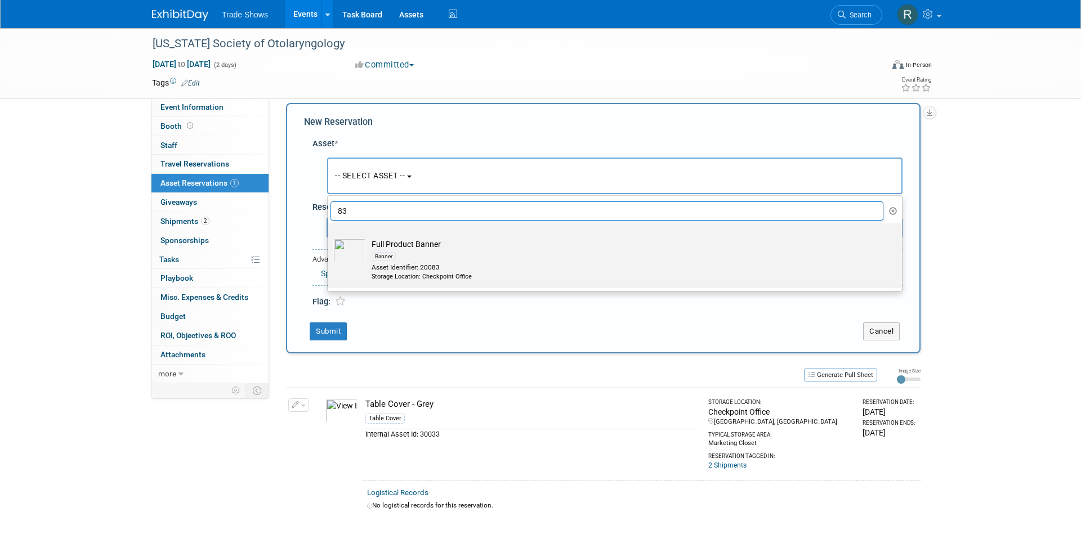
type input "83"
click at [419, 253] on div "Banner" at bounding box center [626, 256] width 508 height 13
click at [329, 237] on input "Full Product Banner Banner Asset Identifier: 20083 Storage Location: Checkpoint…" at bounding box center [325, 233] width 7 height 7
select select "10720320"
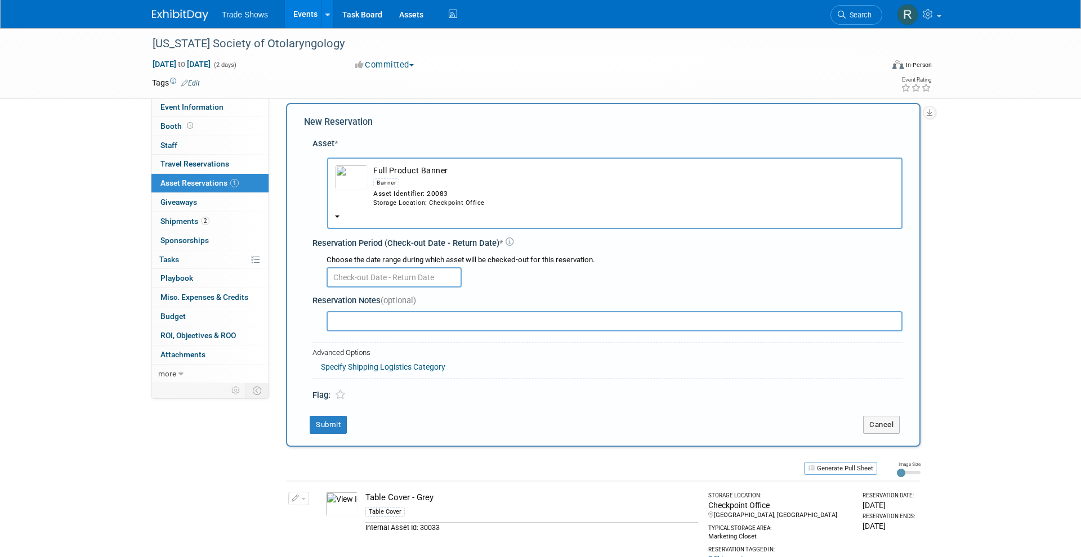
click at [418, 267] on input "text" at bounding box center [393, 277] width 135 height 20
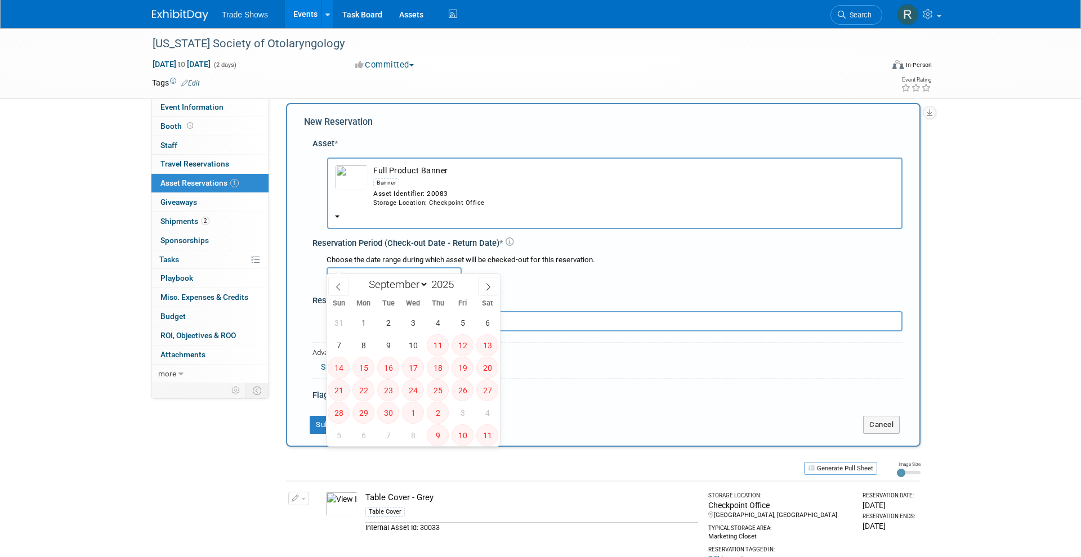
click at [418, 267] on input "text" at bounding box center [393, 277] width 135 height 20
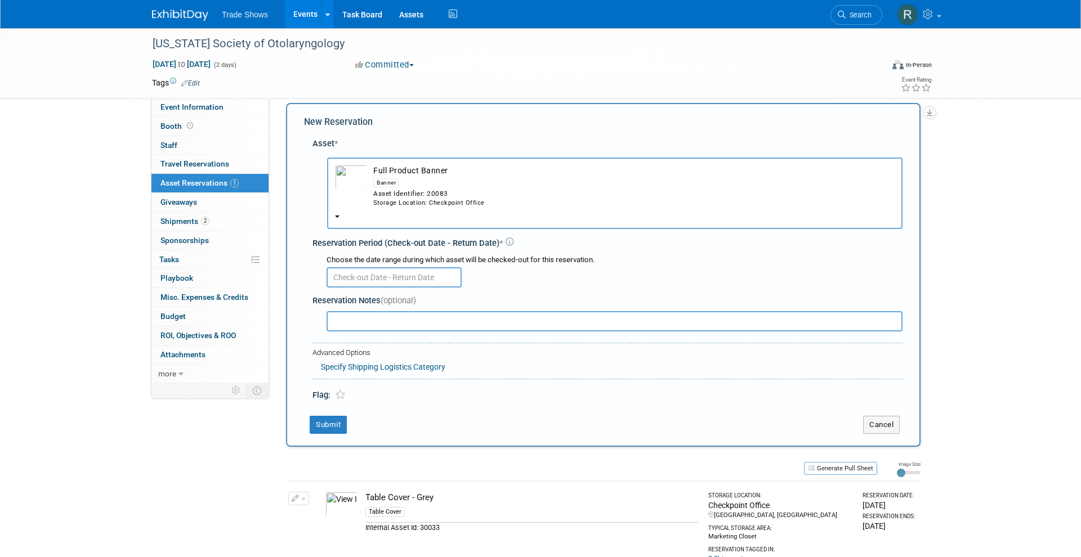
click at [692, 255] on div "Choose the date range during which asset will be checked-out for this reservati…" at bounding box center [614, 260] width 576 height 11
click at [404, 267] on input "text" at bounding box center [393, 277] width 135 height 20
click at [529, 311] on input "text" at bounding box center [614, 321] width 576 height 20
click at [378, 267] on input "text" at bounding box center [393, 277] width 135 height 20
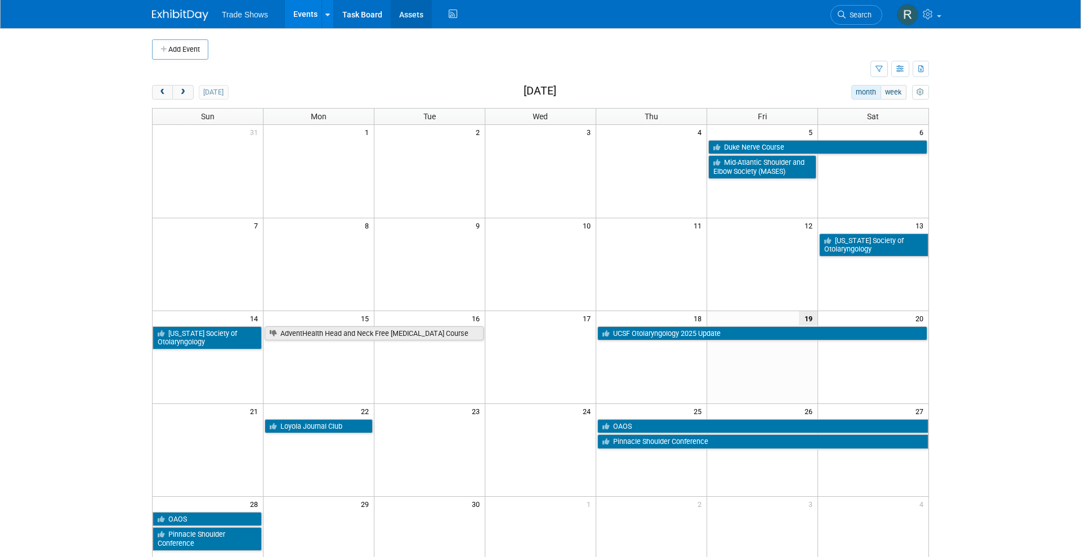
click at [397, 16] on link "Assets" at bounding box center [411, 14] width 41 height 28
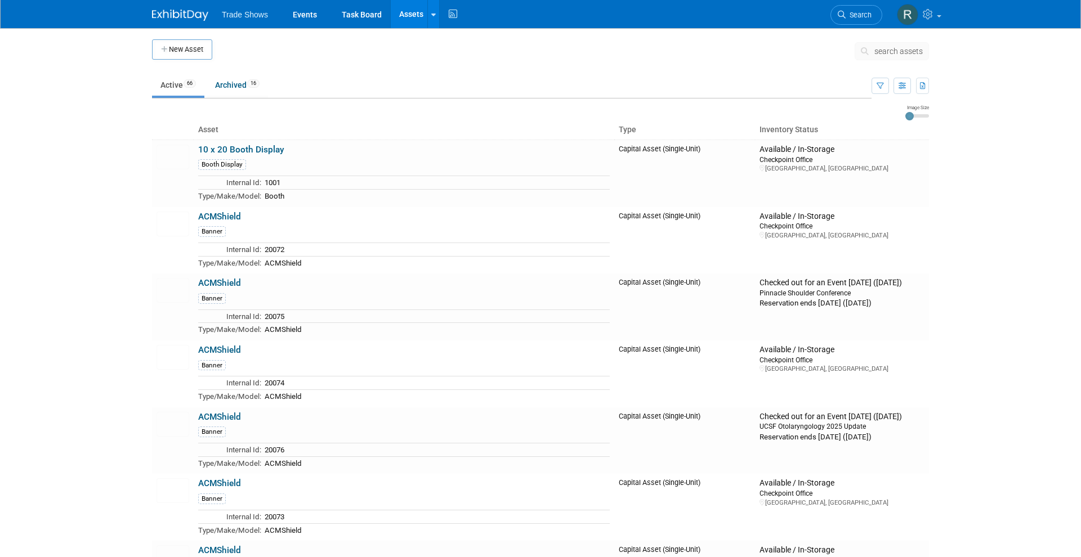
click at [886, 56] on button "search assets" at bounding box center [891, 51] width 74 height 18
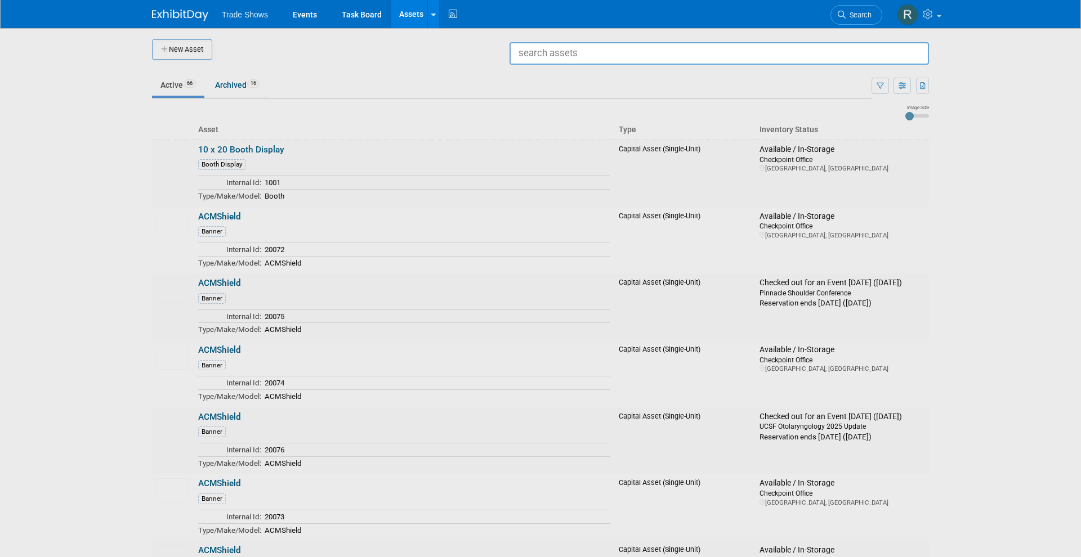
type input "c"
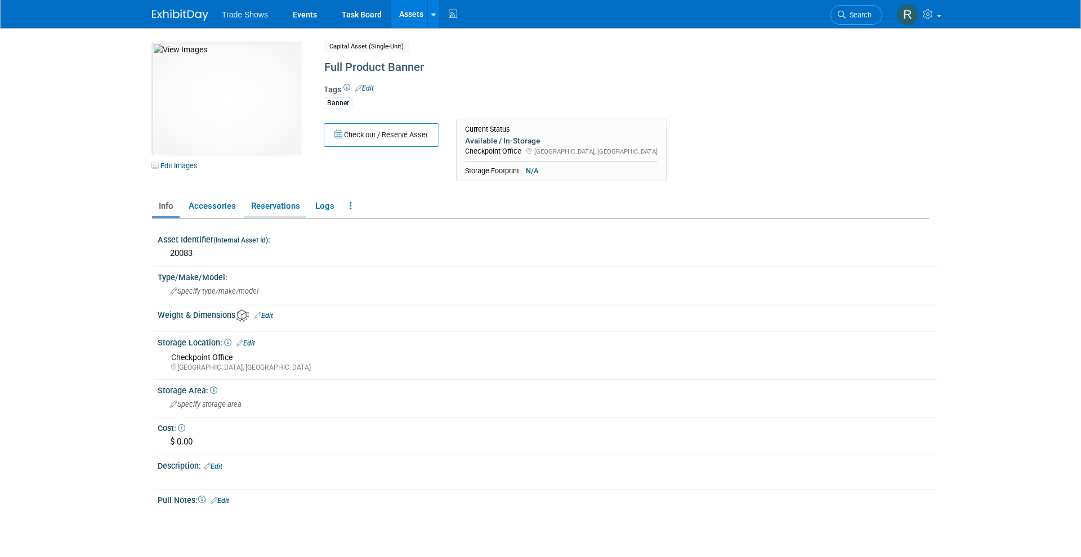
click at [265, 205] on link "Reservations" at bounding box center [275, 206] width 62 height 20
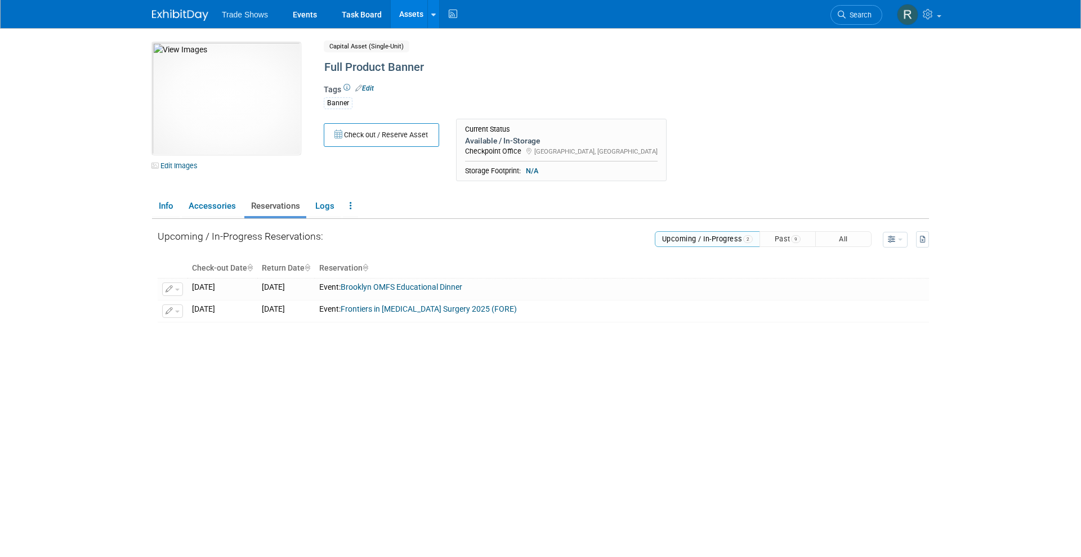
click at [775, 243] on button "Past 9" at bounding box center [787, 239] width 56 height 16
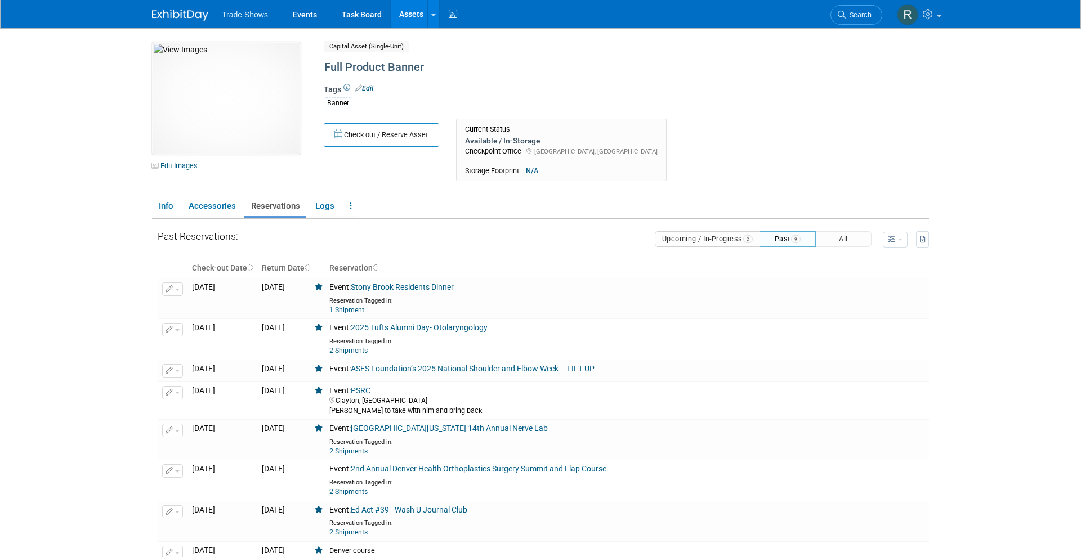
click at [746, 241] on span "2" at bounding box center [748, 238] width 10 height 7
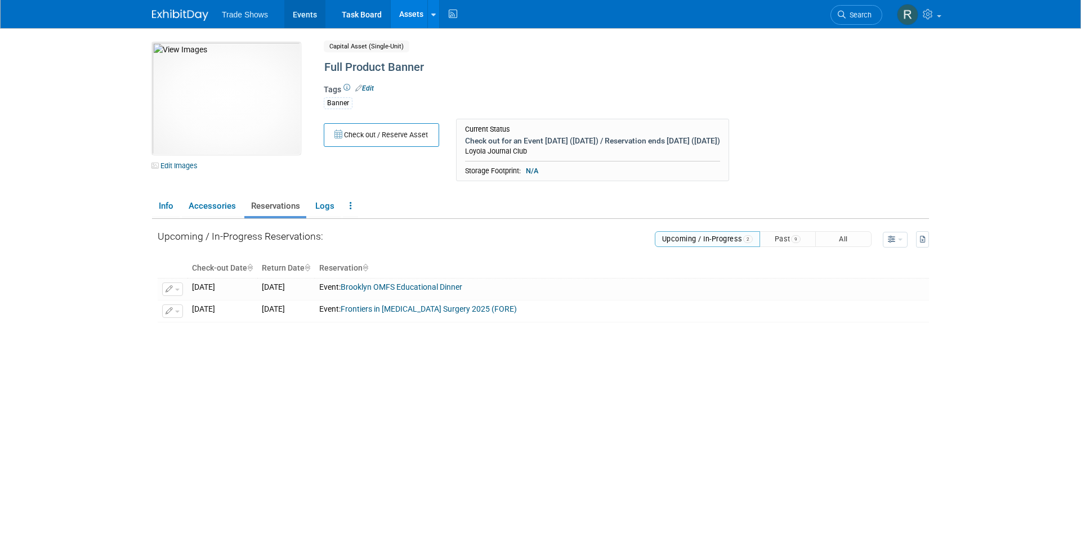
click at [297, 17] on link "Events" at bounding box center [304, 14] width 41 height 28
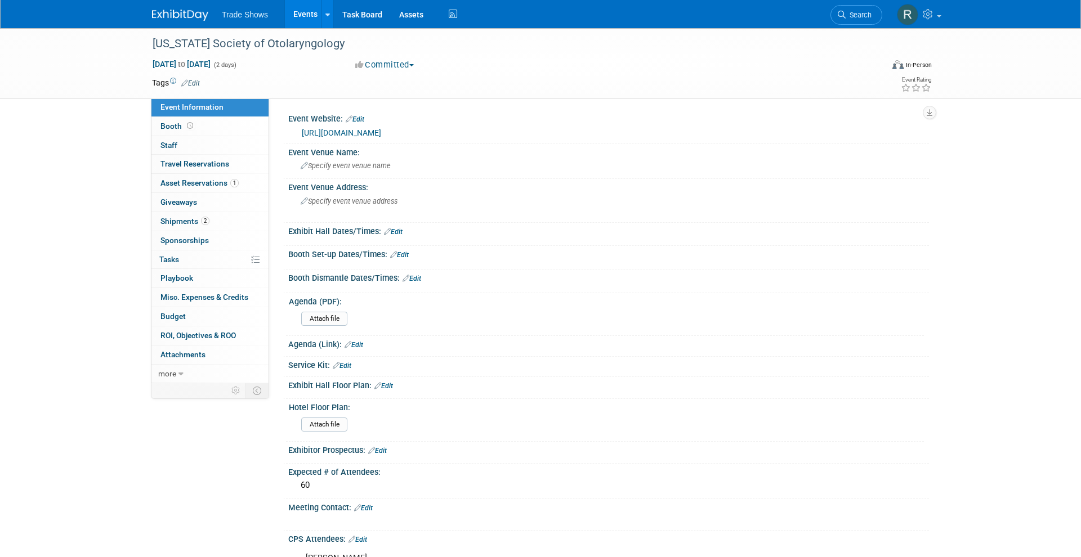
scroll to position [10, 0]
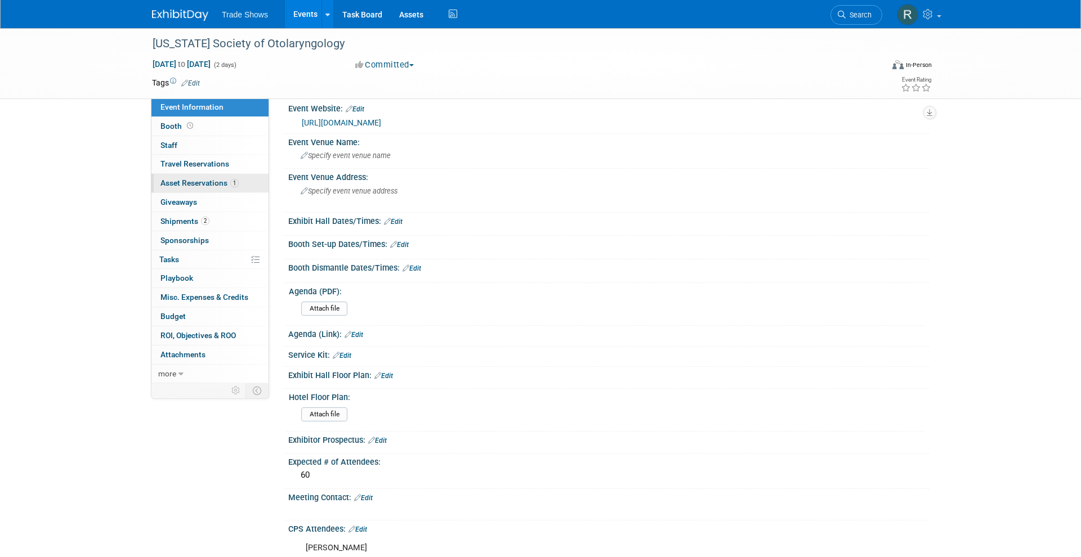
click at [235, 185] on span "1" at bounding box center [234, 183] width 8 height 8
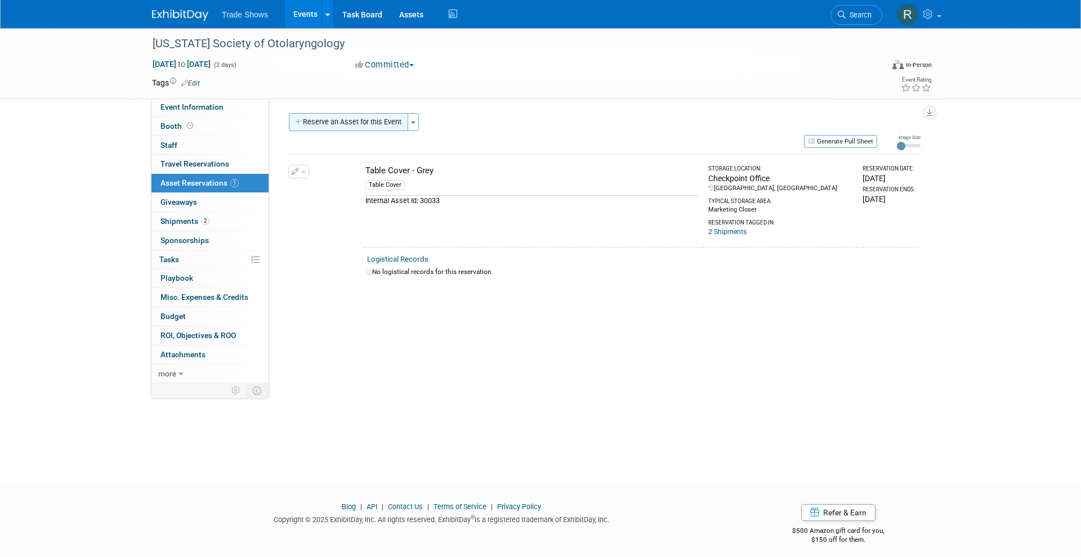
click at [344, 126] on button "Reserve an Asset for this Event" at bounding box center [348, 122] width 119 height 18
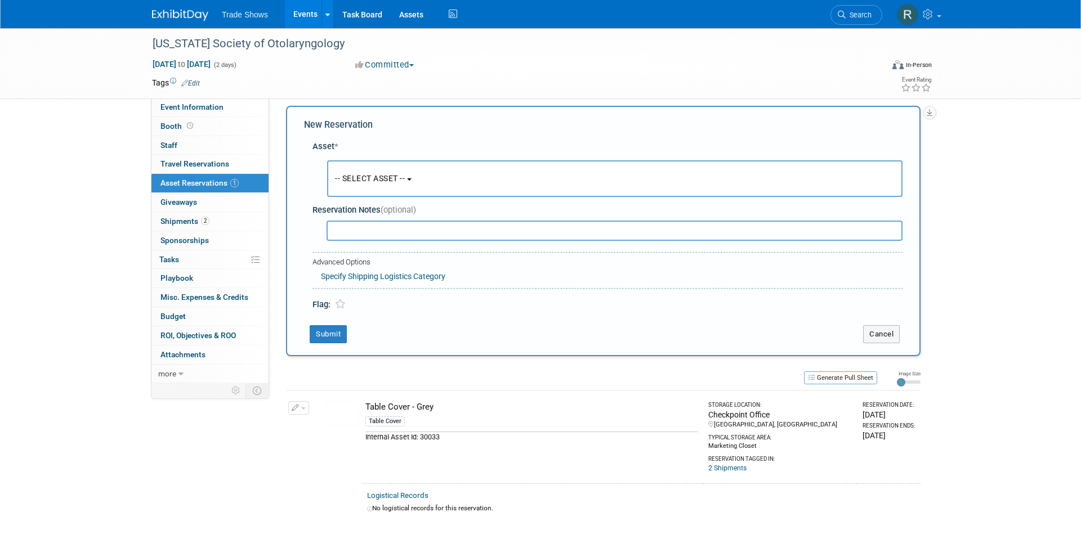
scroll to position [10, 0]
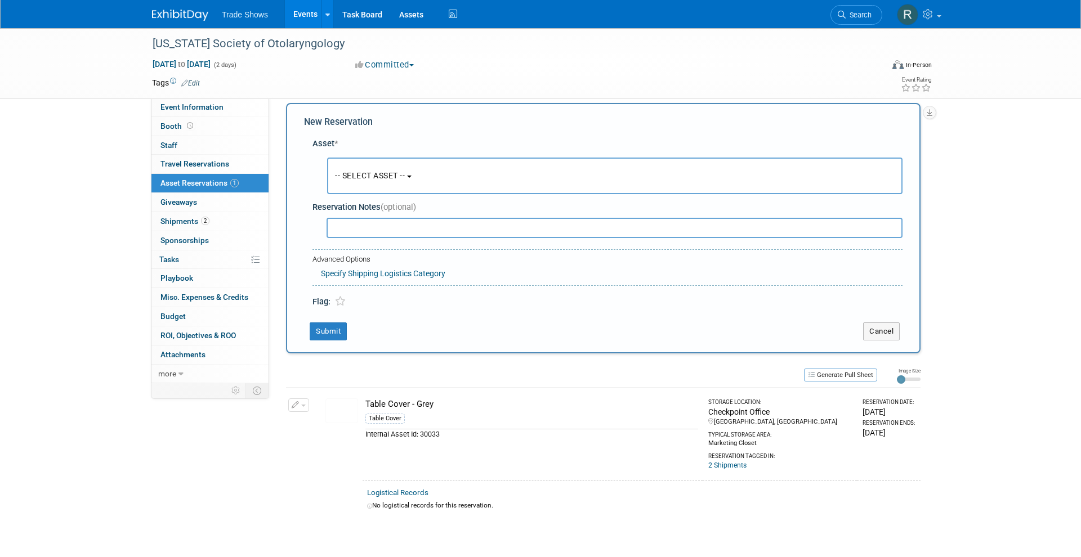
click at [344, 163] on button "-- SELECT ASSET --" at bounding box center [614, 176] width 575 height 37
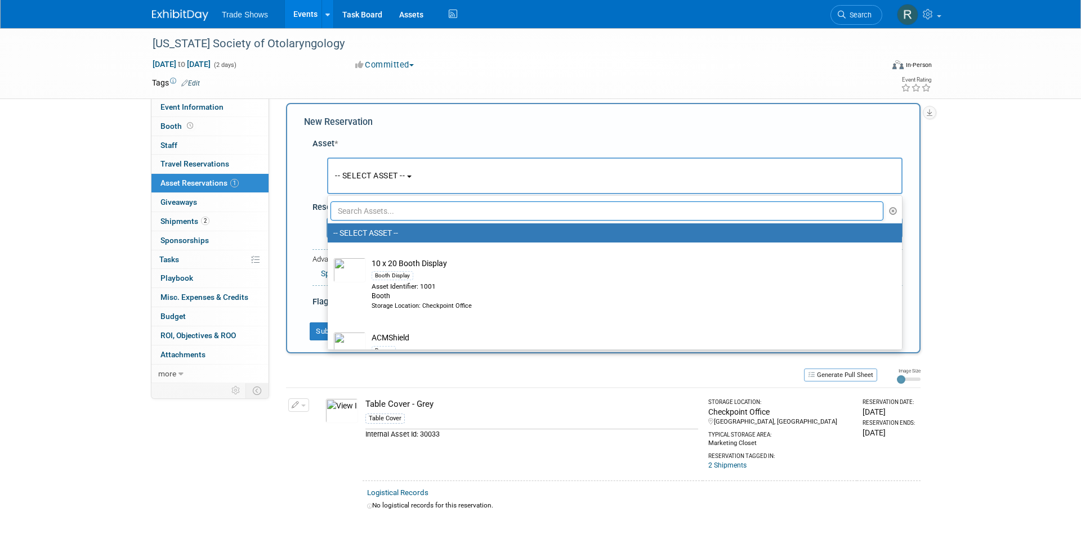
click at [379, 220] on ul "-- SELECT ASSET -- 10 x 20 Booth Display Booth Display Asset Identifier: 1001 B…" at bounding box center [614, 272] width 575 height 155
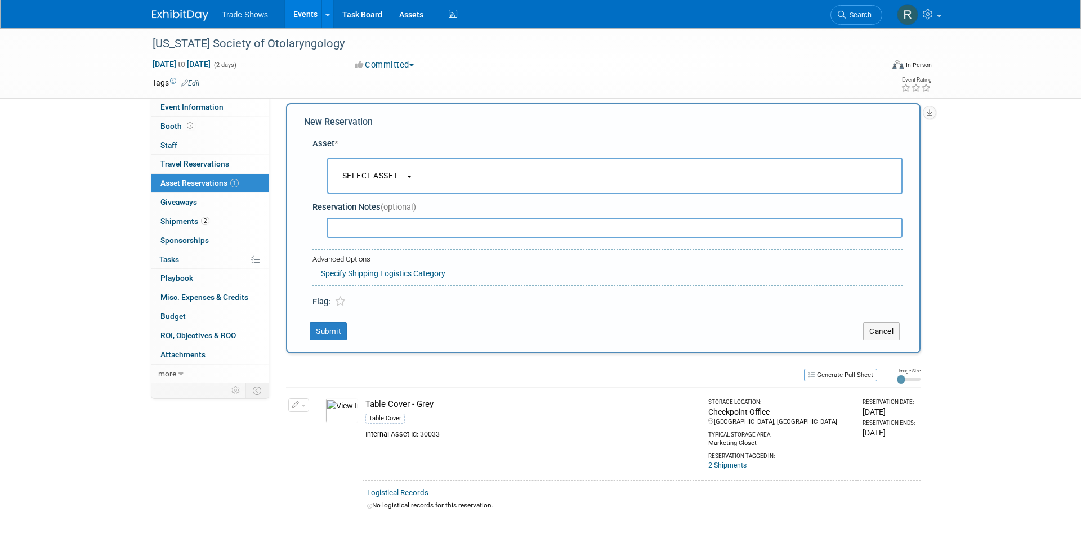
click at [375, 185] on button "-- SELECT ASSET --" at bounding box center [614, 176] width 575 height 37
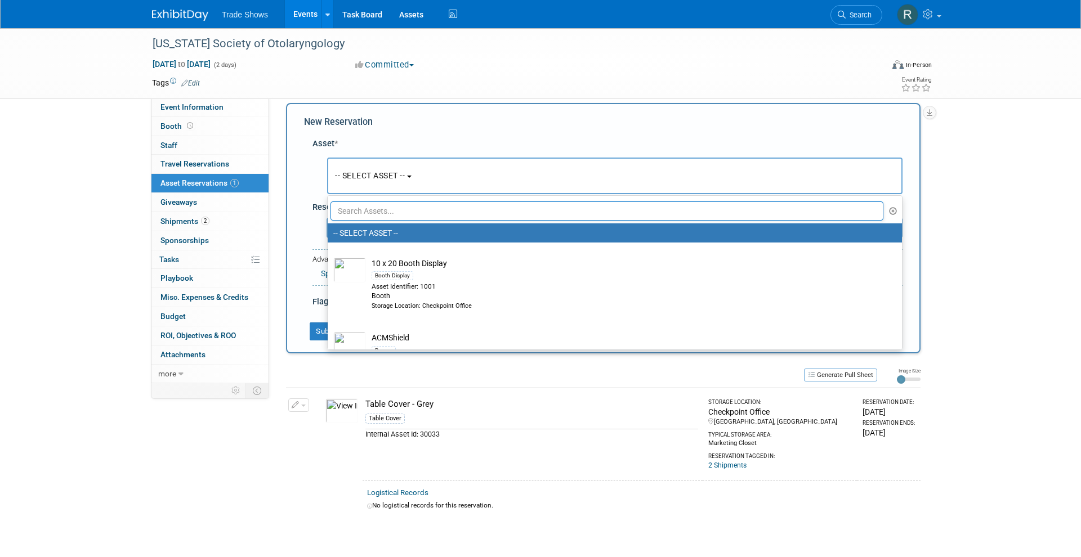
click at [375, 212] on input "text" at bounding box center [606, 211] width 553 height 19
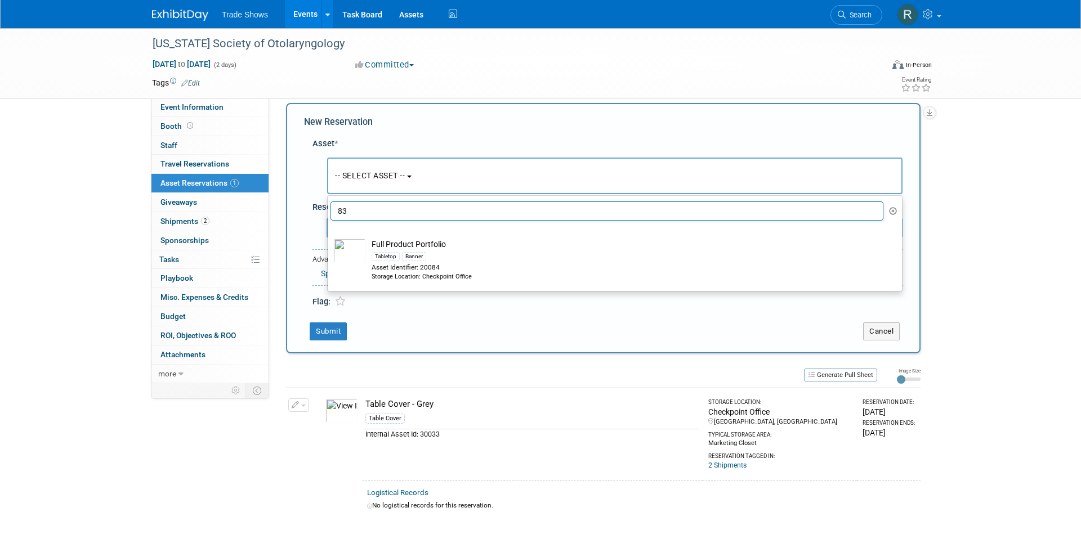
type input "83"
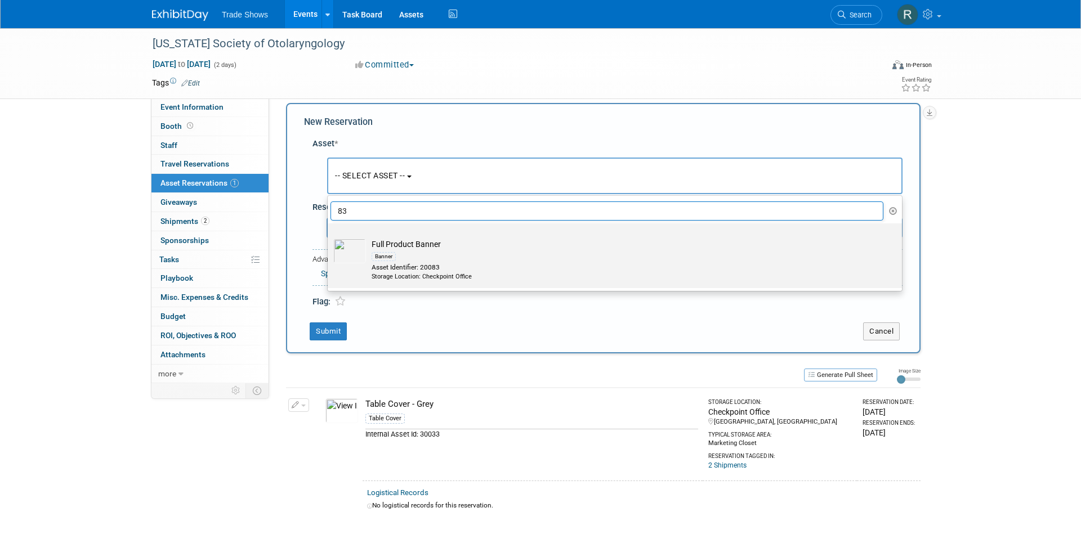
click at [426, 253] on div "Banner" at bounding box center [626, 256] width 508 height 13
click at [329, 237] on input "Full Product Banner Banner Asset Identifier: 20083 Storage Location: Checkpoint…" at bounding box center [325, 233] width 7 height 7
select select "10720320"
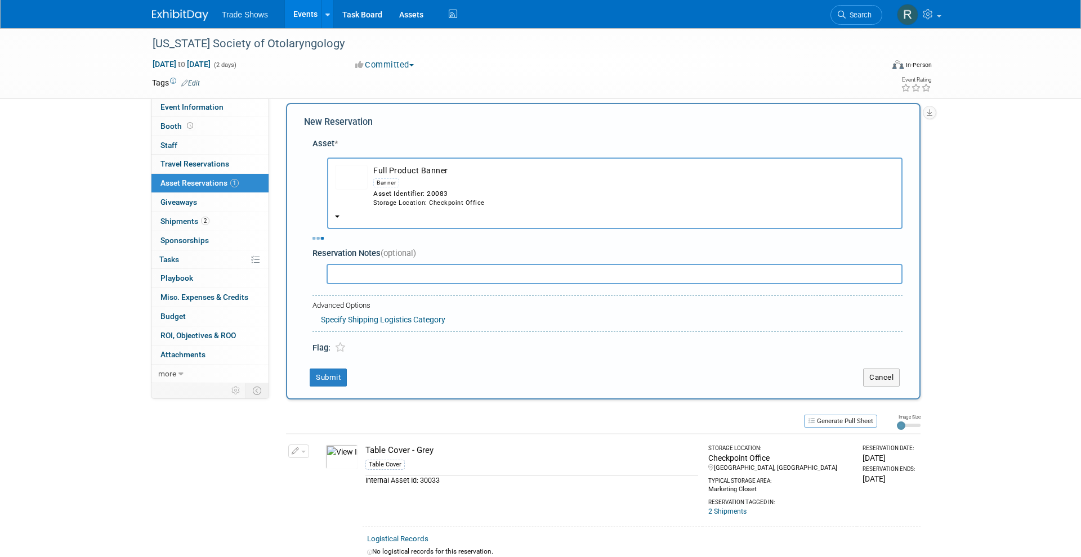
select select "8"
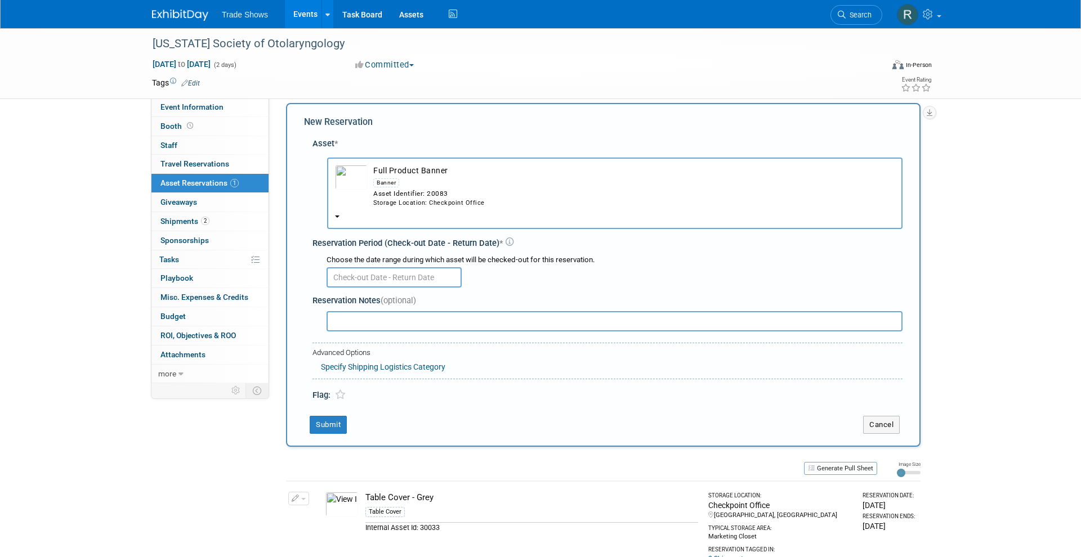
click at [403, 255] on div "Choose the date range during which asset will be checked-out for this reservati…" at bounding box center [614, 260] width 576 height 11
click at [403, 267] on input "text" at bounding box center [393, 277] width 135 height 20
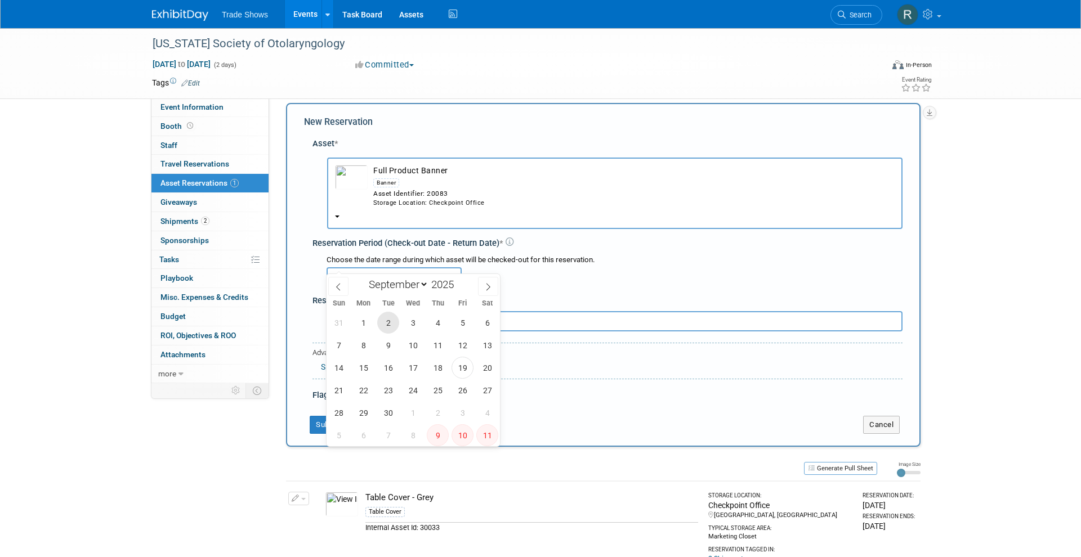
click at [386, 322] on span "2" at bounding box center [388, 323] width 22 height 22
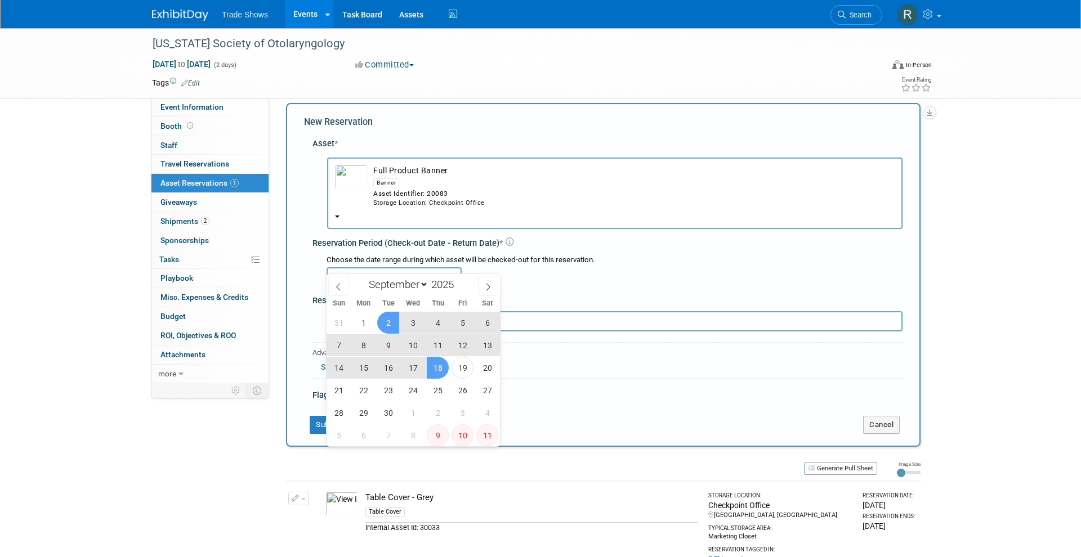
click at [444, 366] on span "18" at bounding box center [438, 368] width 22 height 22
type input "Sep 2, 2025 to Sep 18, 2025"
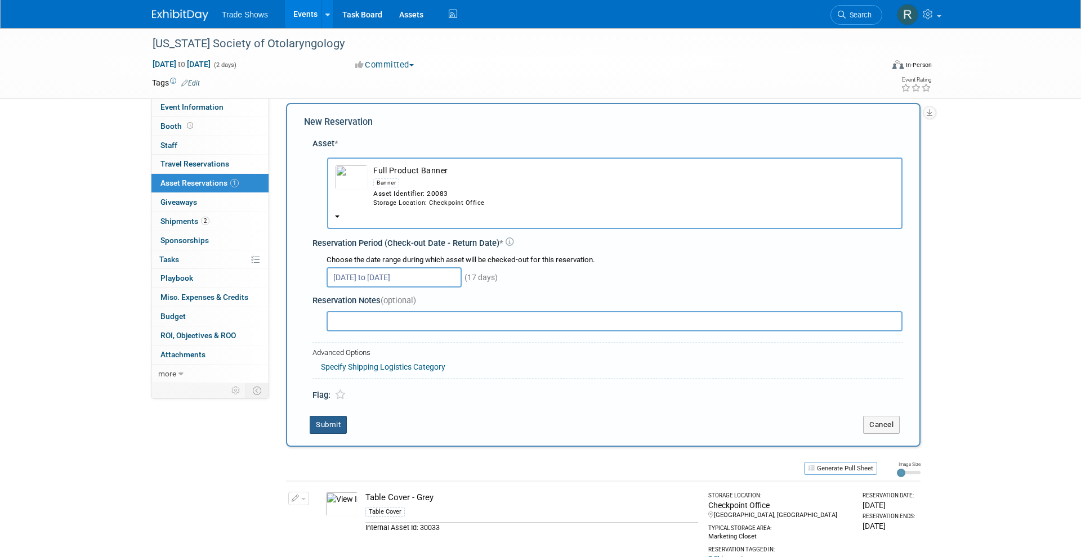
click at [338, 416] on button "Submit" at bounding box center [328, 425] width 37 height 18
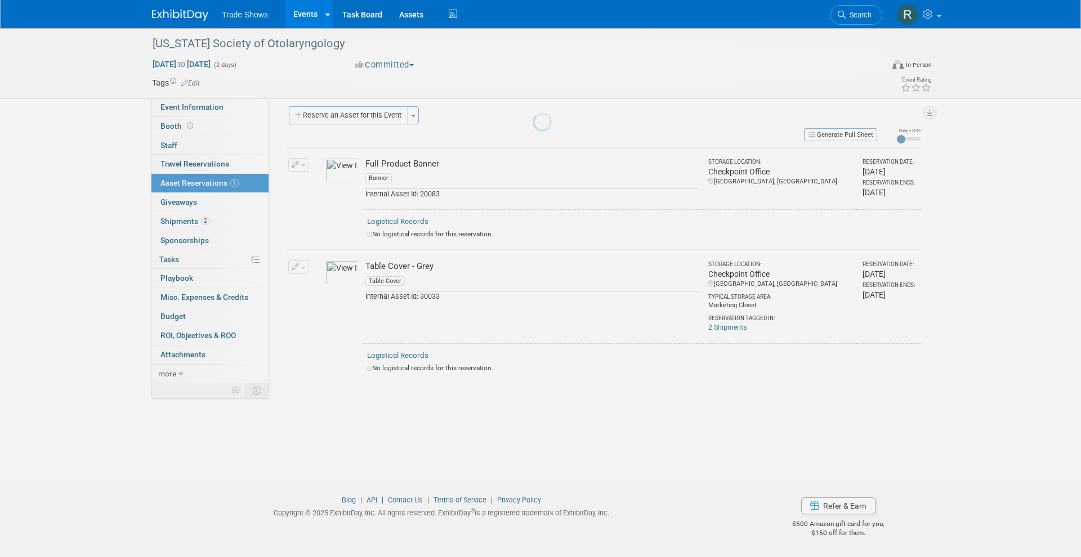
scroll to position [7, 0]
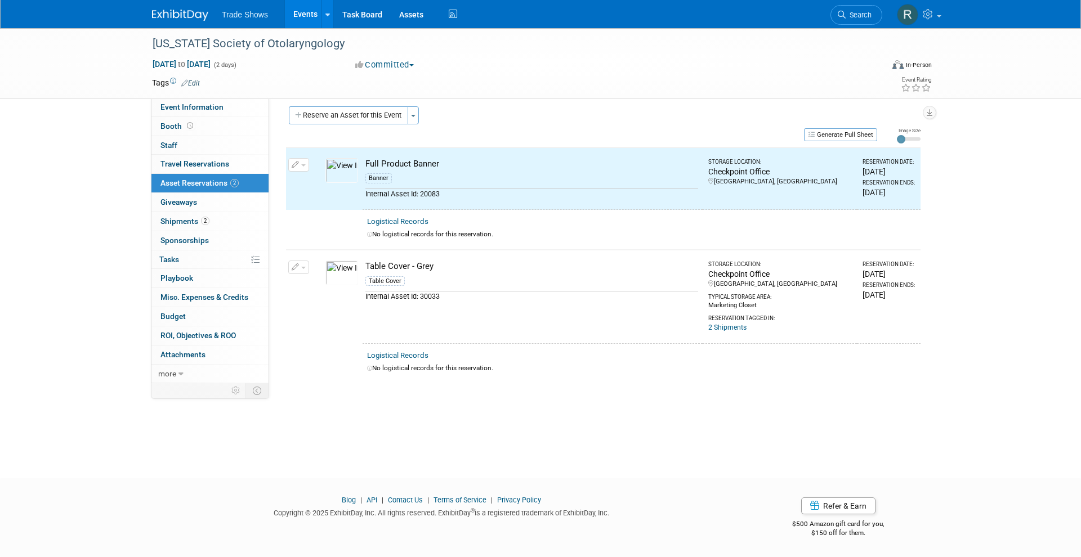
click at [319, 10] on link "Events" at bounding box center [305, 14] width 41 height 28
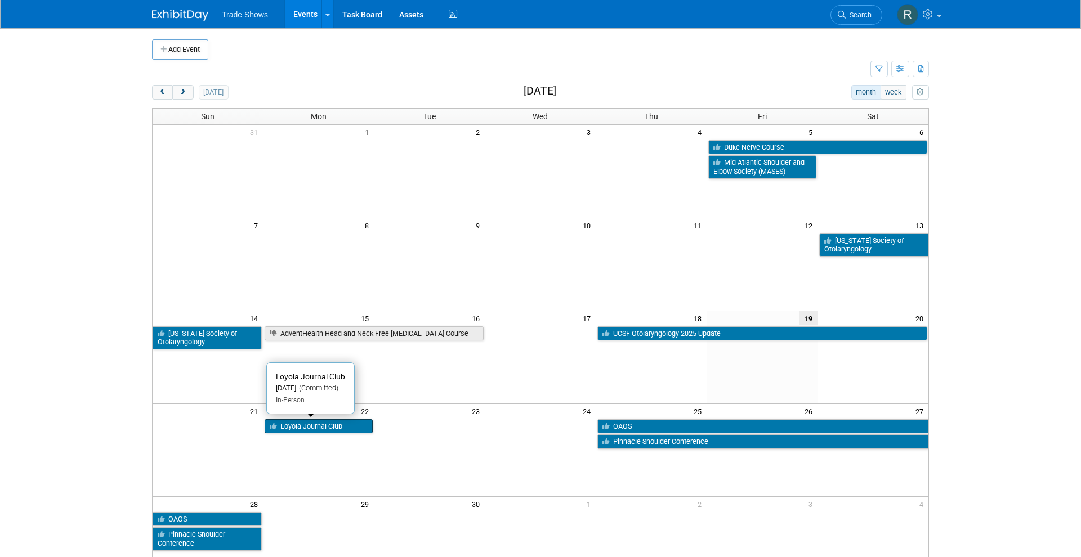
click at [312, 425] on link "Loyola Journal Club" at bounding box center [319, 426] width 108 height 15
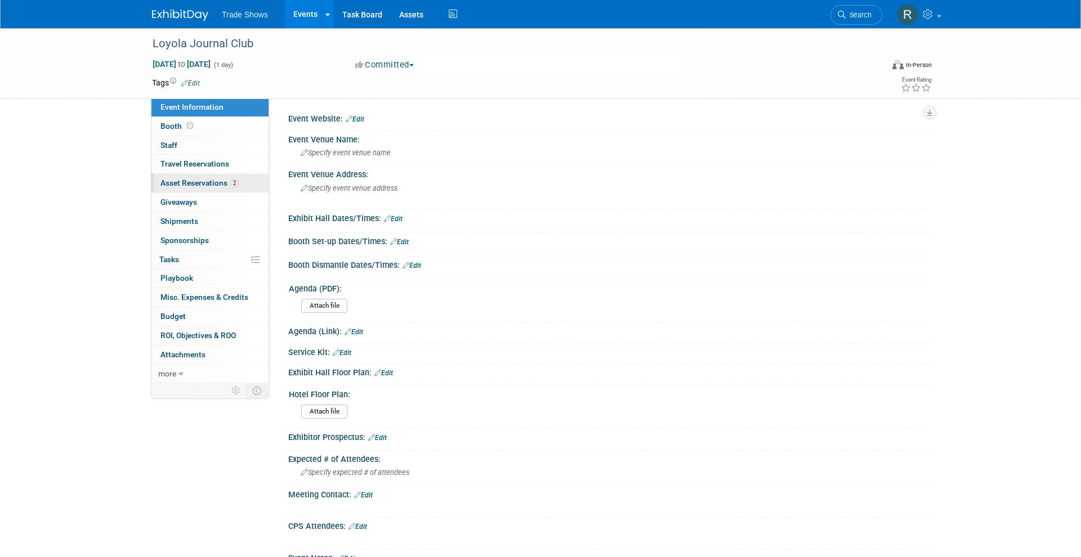
click at [235, 182] on span "2" at bounding box center [234, 183] width 8 height 8
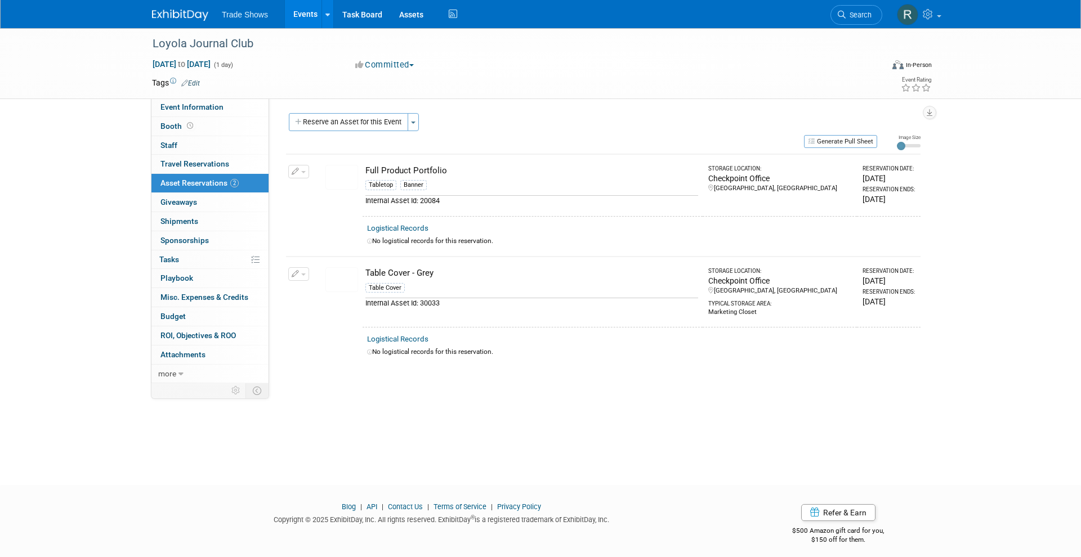
click at [325, 174] on img at bounding box center [341, 177] width 33 height 25
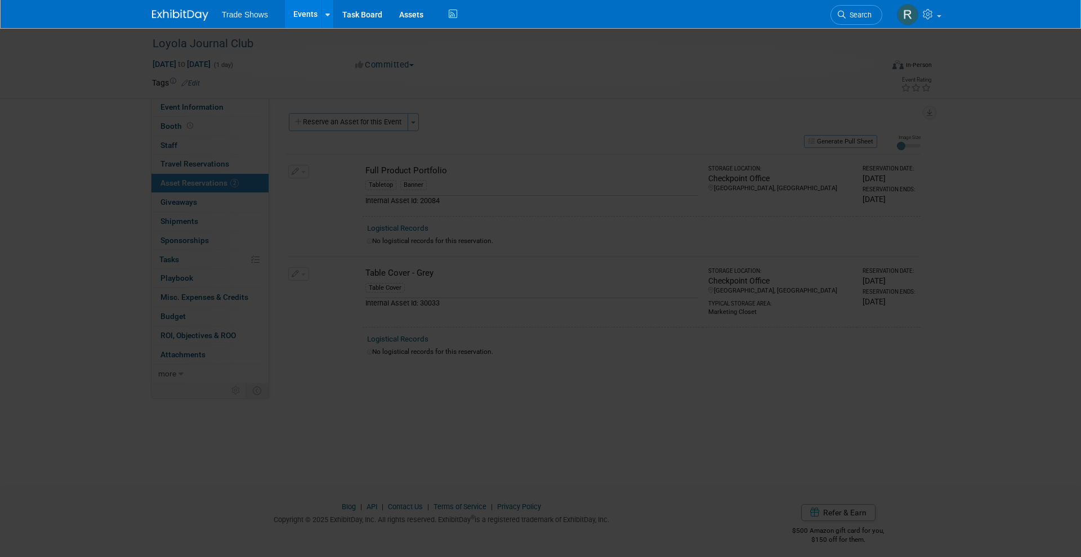
click at [414, 280] on img at bounding box center [540, 280] width 253 height 0
click at [94, 209] on picture at bounding box center [540, 279] width 1081 height 507
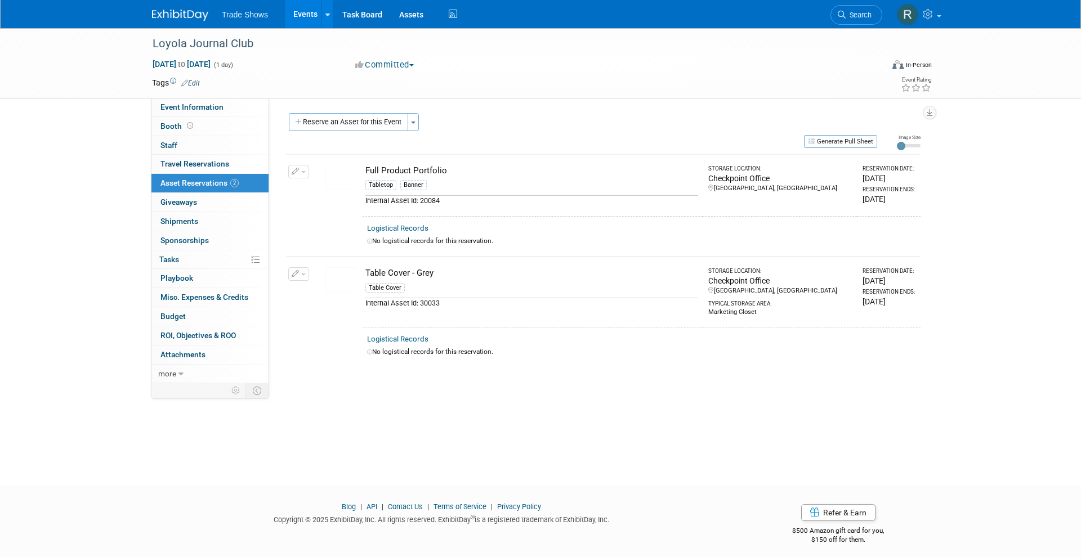
click at [302, 180] on td "Change Reservation Manage Logistical Records" at bounding box center [299, 185] width 26 height 62
click at [302, 173] on button "button" at bounding box center [298, 172] width 21 height 14
click at [307, 225] on icon "button" at bounding box center [304, 225] width 8 height 8
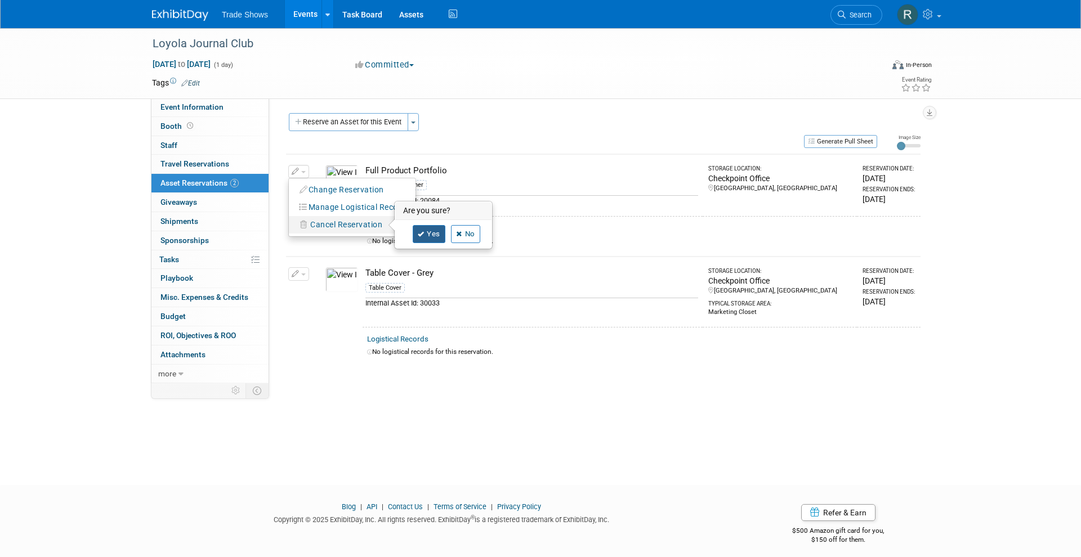
click at [422, 232] on icon at bounding box center [421, 234] width 7 height 6
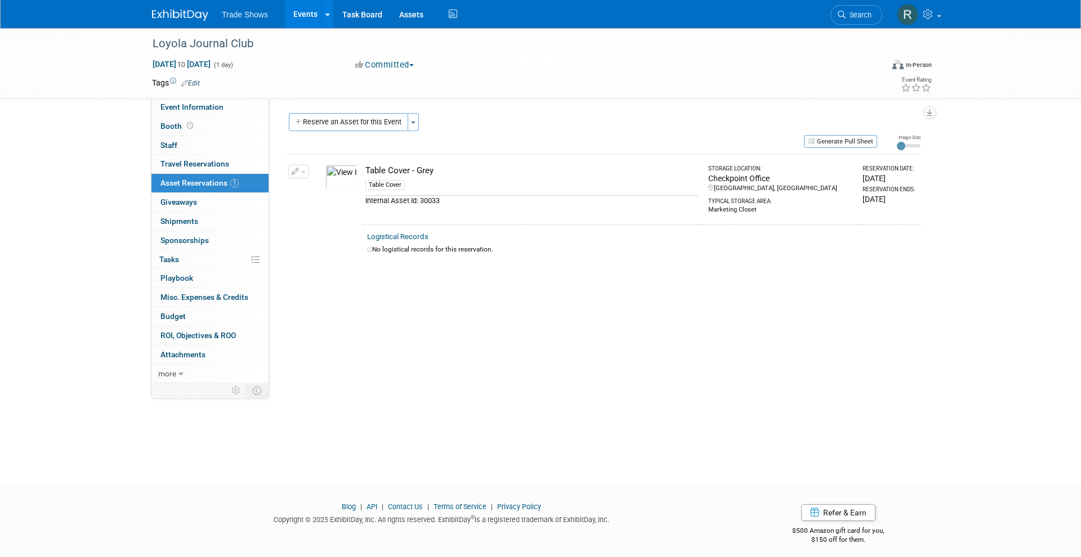
click at [354, 131] on div "Reserve an Asset for this Event Toggle Dropdown New asset reservation Copy asse…" at bounding box center [603, 123] width 634 height 21
click at [343, 125] on button "Reserve an Asset for this Event" at bounding box center [348, 122] width 119 height 18
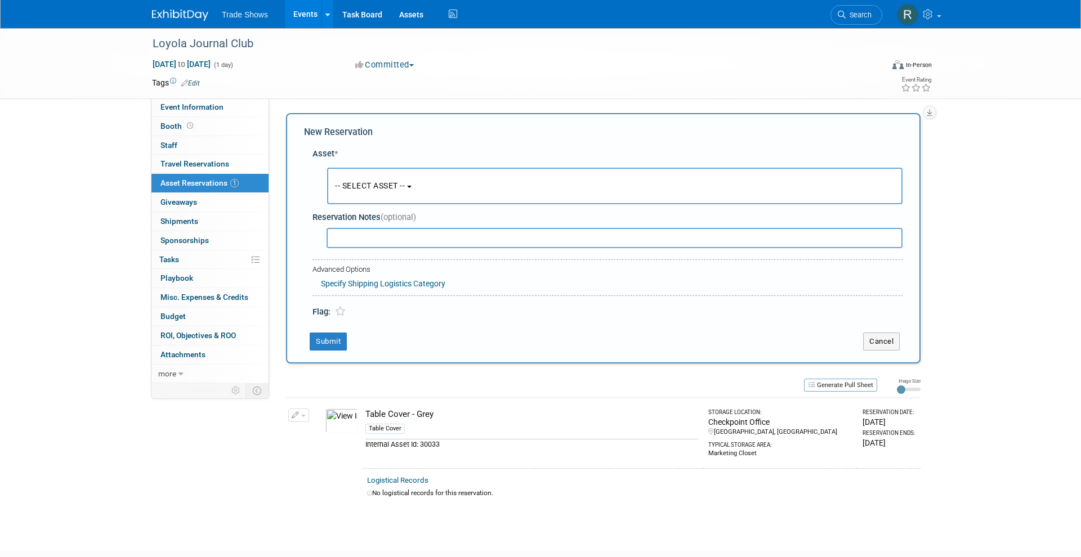
scroll to position [10, 0]
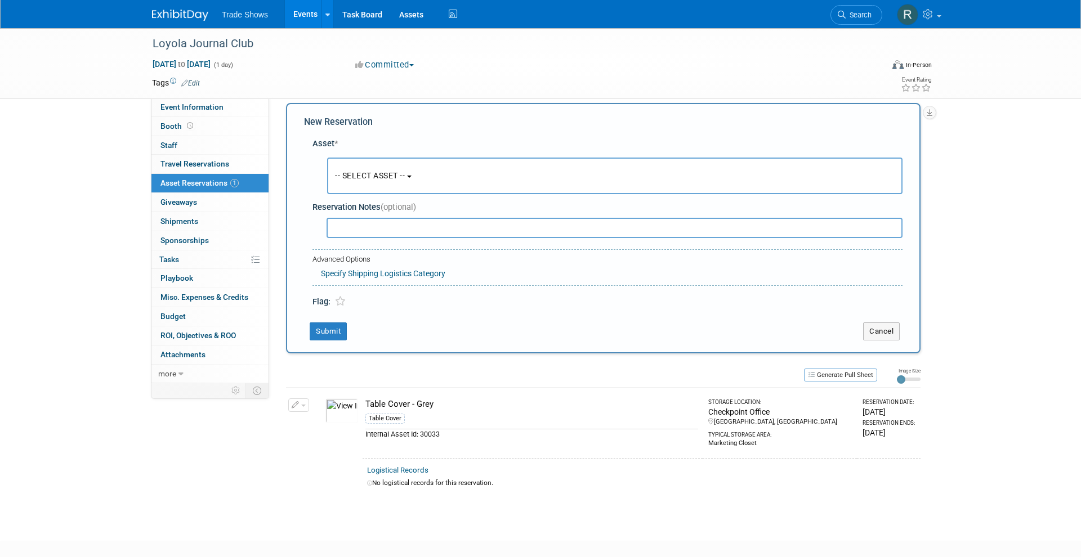
click at [341, 172] on span "-- SELECT ASSET --" at bounding box center [370, 175] width 70 height 9
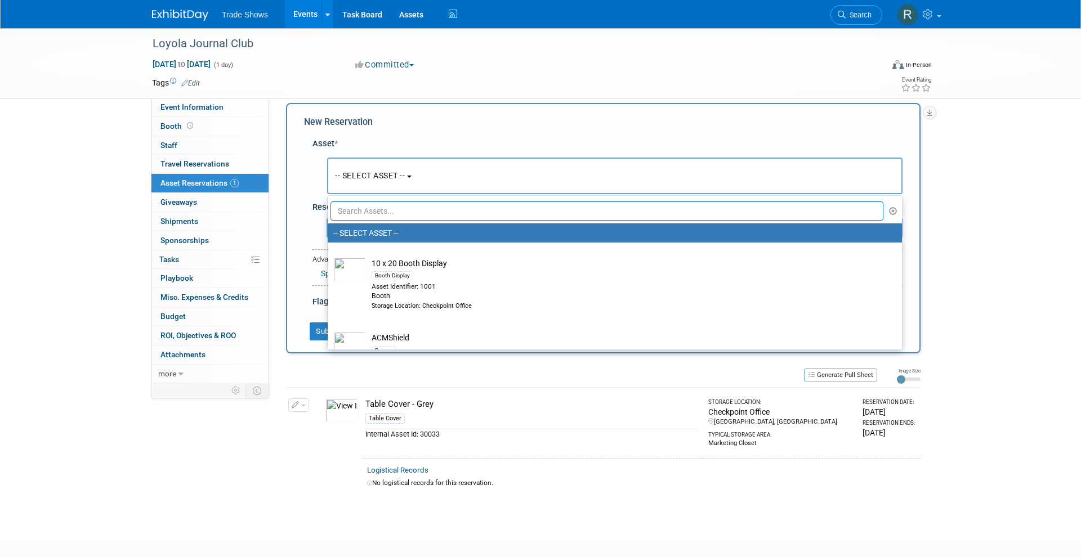
click at [398, 205] on input "text" at bounding box center [606, 211] width 553 height 19
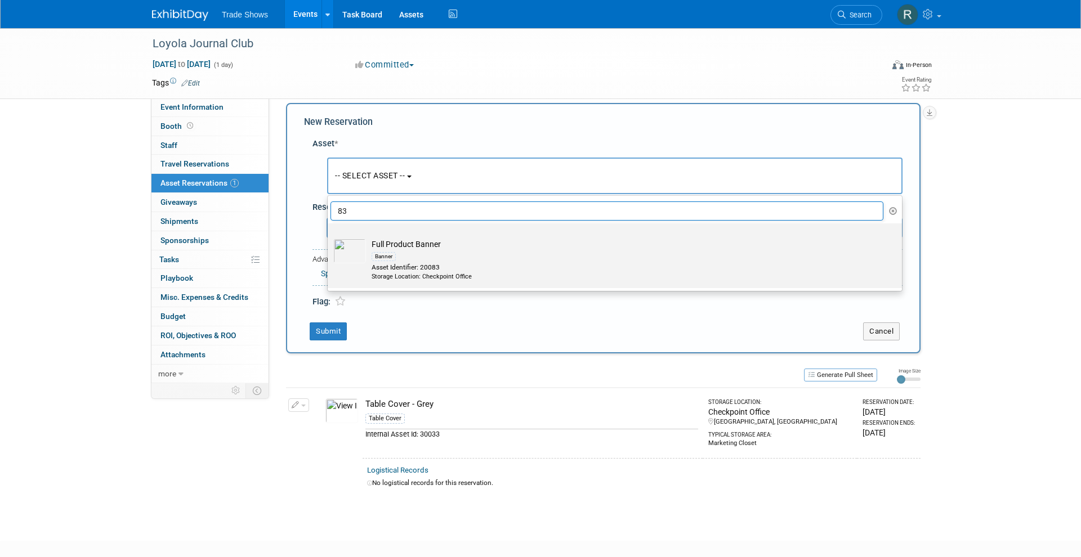
type input "83"
click at [401, 267] on div "Asset Identifier: 20083" at bounding box center [626, 268] width 508 height 10
click at [329, 237] on input "Full Product Banner Banner Asset Identifier: 20083 Storage Location: Checkpoint…" at bounding box center [325, 233] width 7 height 7
select select "10720320"
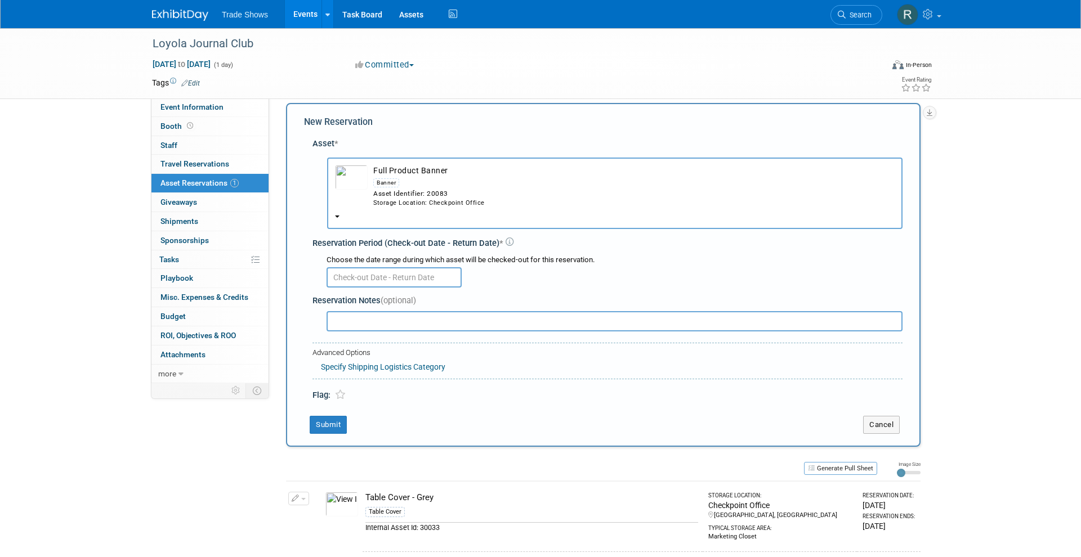
click at [369, 267] on input "text" at bounding box center [393, 277] width 135 height 20
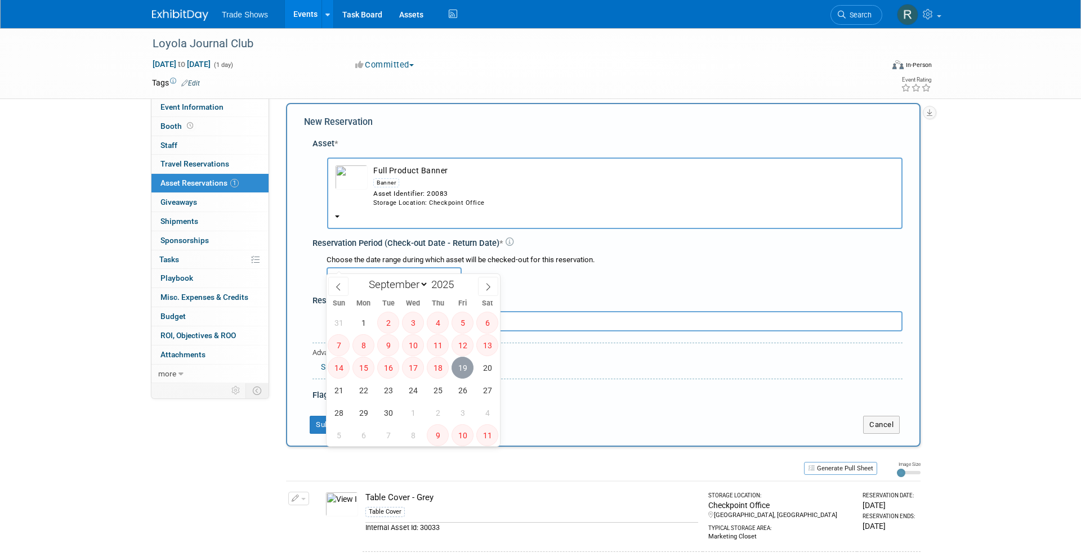
click at [458, 368] on span "19" at bounding box center [462, 368] width 22 height 22
click at [366, 414] on span "29" at bounding box center [363, 413] width 22 height 22
type input "Sep 19, 2025 to Sep 29, 2025"
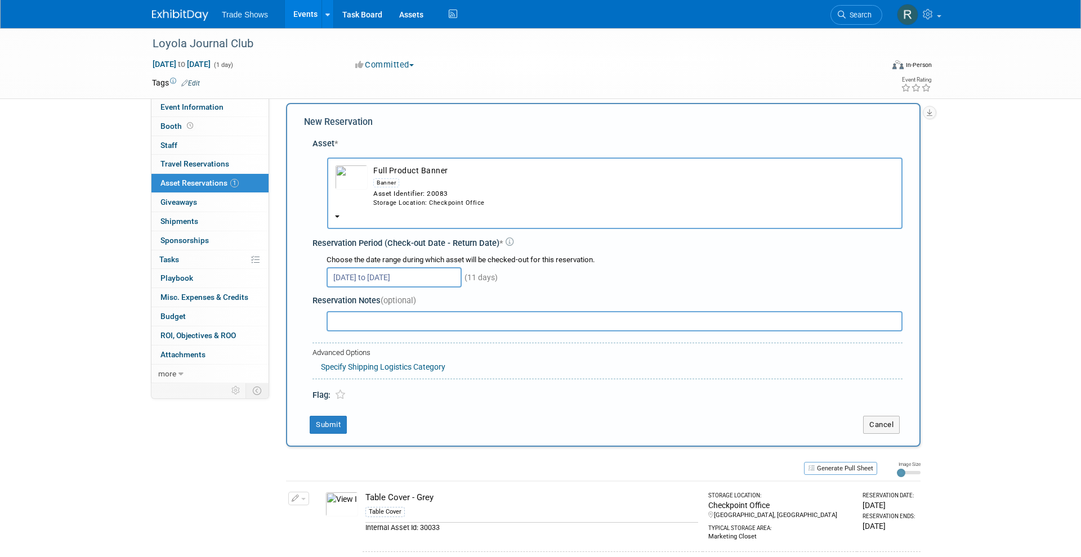
click at [341, 421] on div "New Reservation Asset * -- SELECT ASSET --" at bounding box center [603, 275] width 634 height 344
click at [341, 416] on button "Submit" at bounding box center [328, 425] width 37 height 18
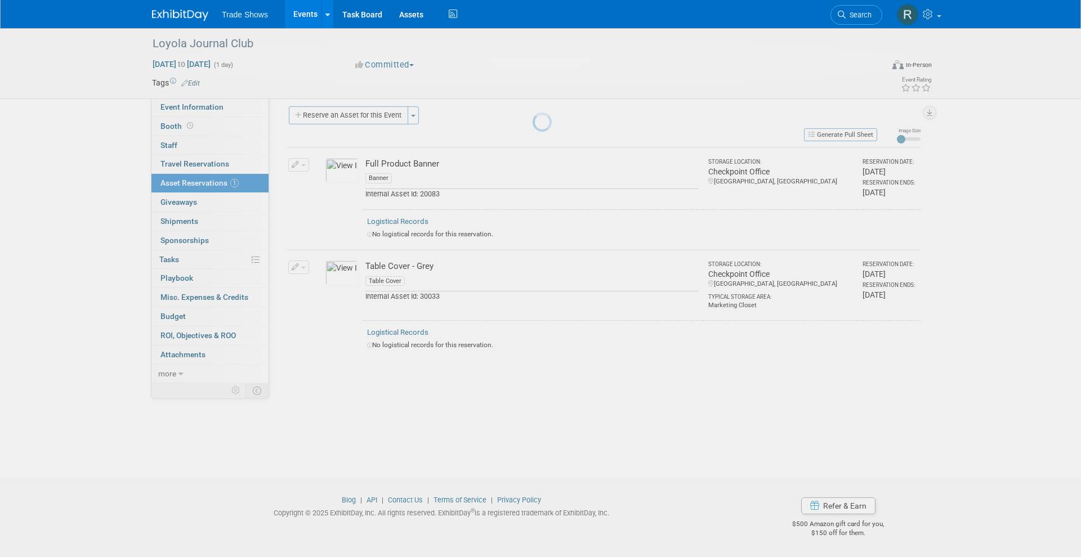
scroll to position [7, 0]
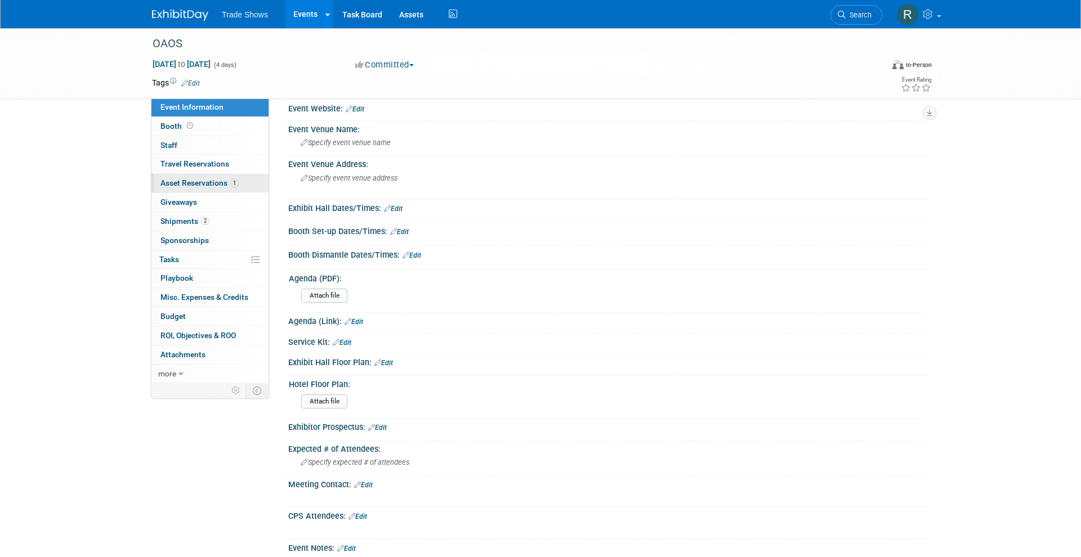
click at [199, 178] on span "Asset Reservations 1" at bounding box center [199, 182] width 78 height 9
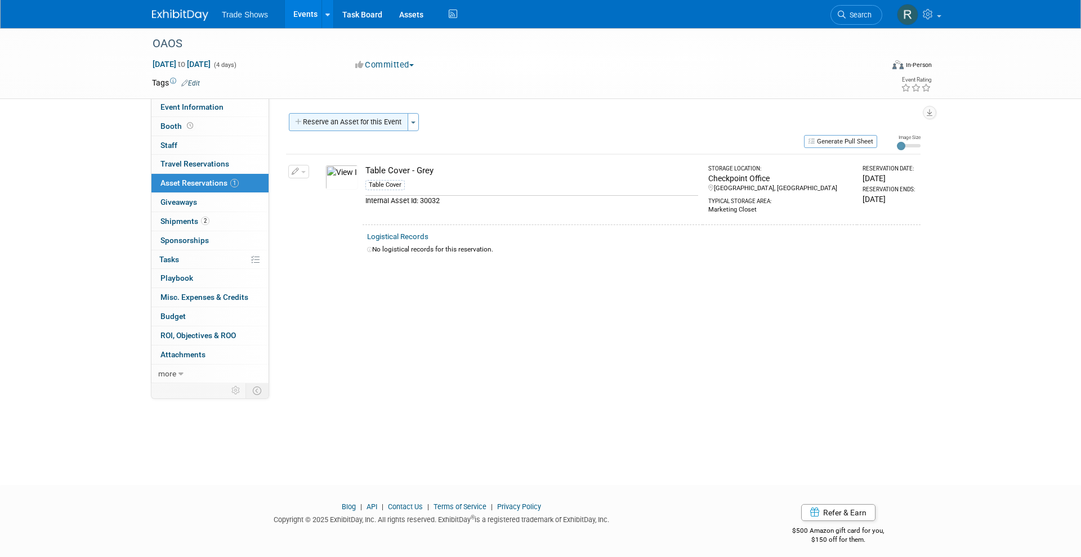
click at [331, 130] on button "Reserve an Asset for this Event" at bounding box center [348, 122] width 119 height 18
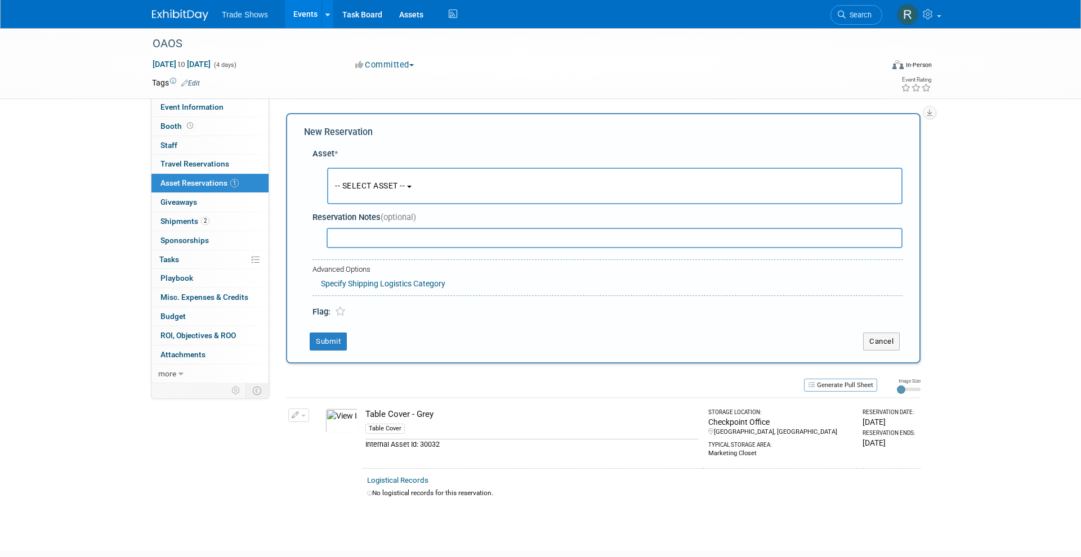
scroll to position [10, 0]
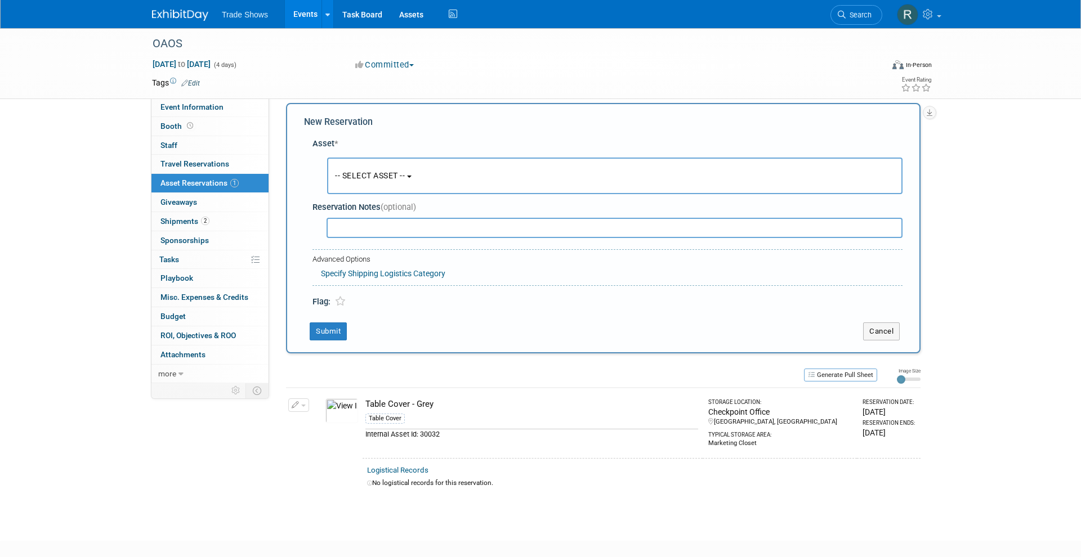
click at [333, 182] on button "-- SELECT ASSET --" at bounding box center [614, 176] width 575 height 37
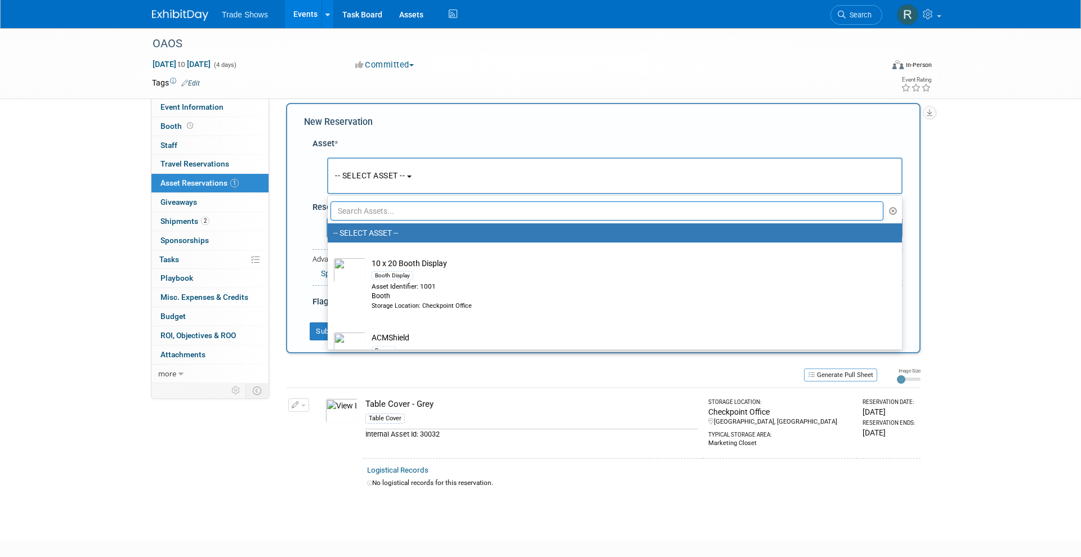
click at [369, 207] on input "text" at bounding box center [606, 211] width 553 height 19
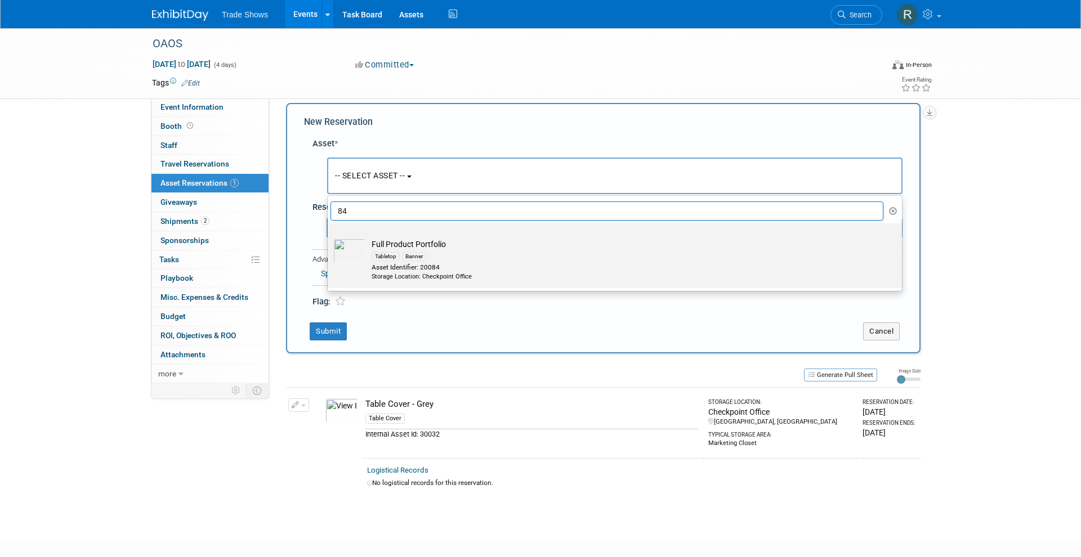
type input "84"
click at [442, 250] on div "Tabletop Banner" at bounding box center [626, 256] width 508 height 13
click at [329, 237] on input "Full Product Portfolio Tabletop Banner Asset Identifier: 20084 Storage Location…" at bounding box center [325, 233] width 7 height 7
select select "10728626"
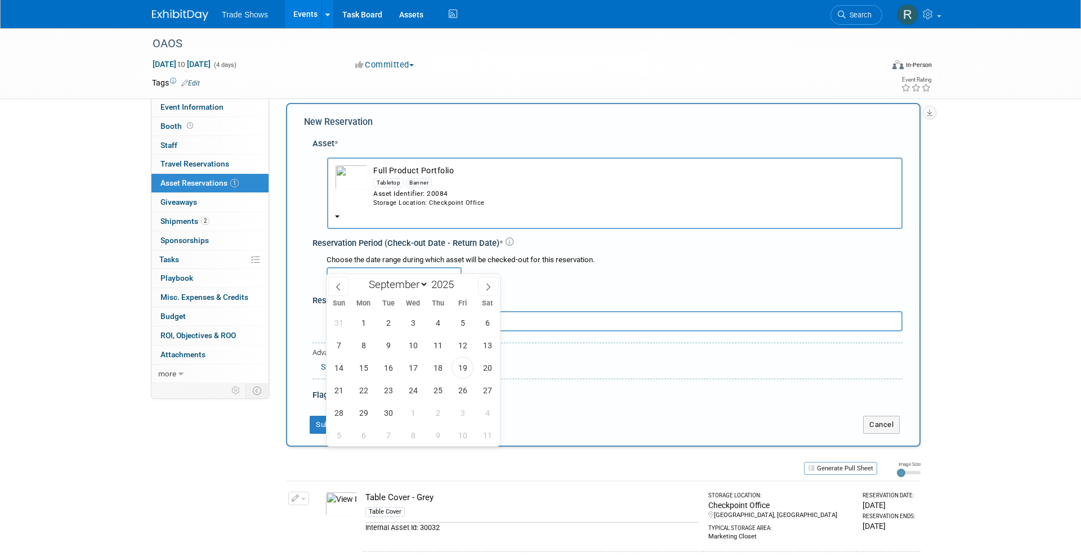
click at [371, 267] on input "text" at bounding box center [393, 277] width 135 height 20
click at [436, 353] on span "11" at bounding box center [438, 345] width 22 height 22
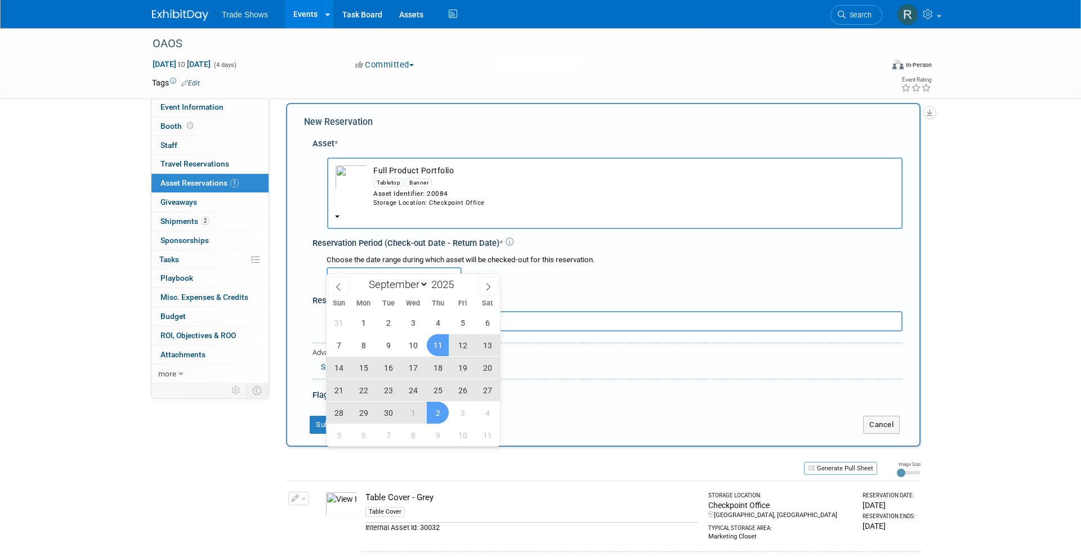
click at [438, 406] on span "2" at bounding box center [438, 413] width 22 height 22
type input "Sep 11, 2025 to Oct 2, 2025"
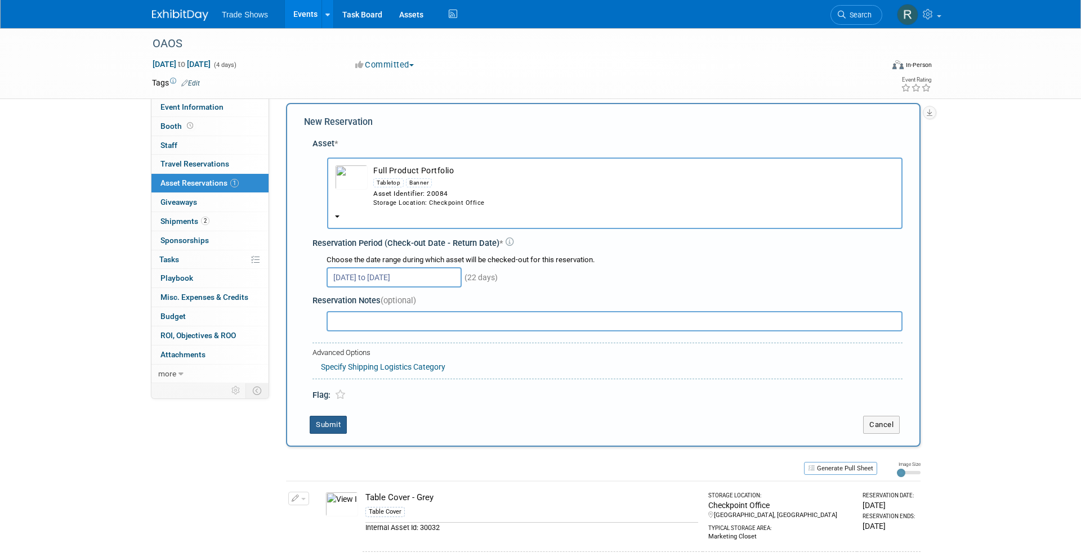
click at [323, 416] on button "Submit" at bounding box center [328, 425] width 37 height 18
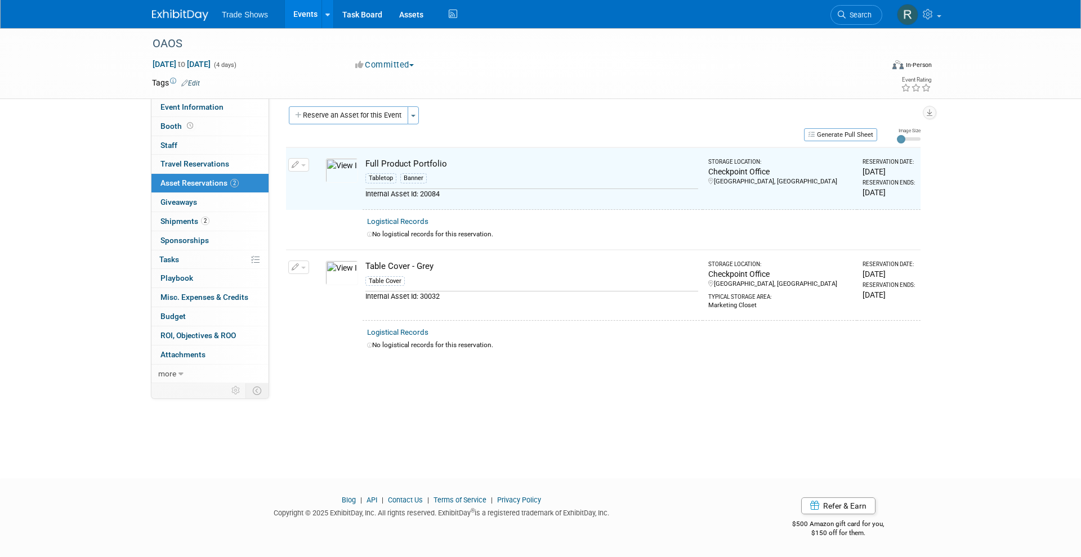
click at [589, 365] on div "Event Website: Edit Event Venue Name: Specify event venue name Event Venue Addr…" at bounding box center [599, 230] width 660 height 279
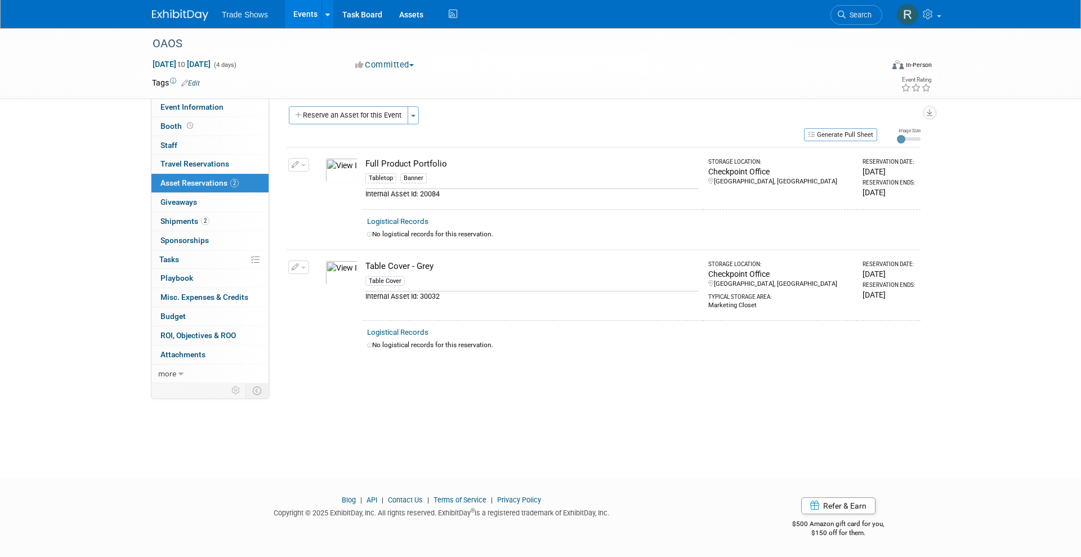
click at [297, 24] on link "Events" at bounding box center [305, 14] width 41 height 28
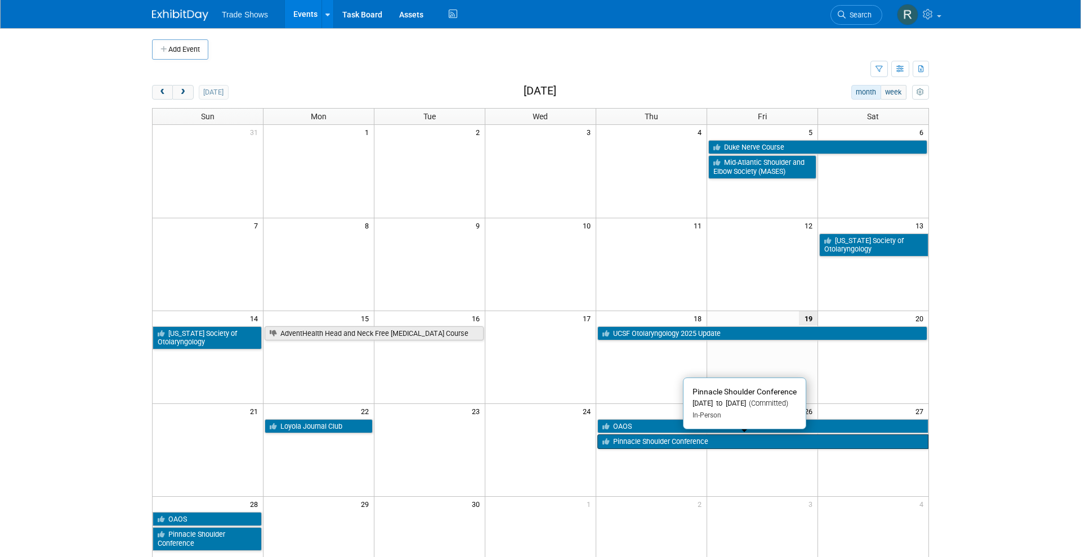
click at [643, 441] on link "Pinnacle Shoulder Conference" at bounding box center [762, 442] width 331 height 15
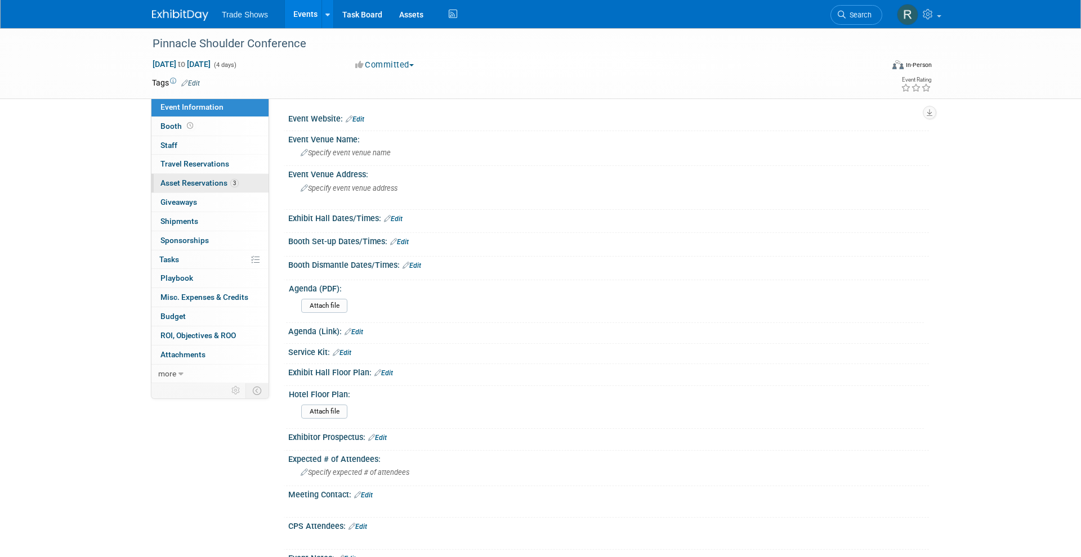
click at [240, 174] on link "3 Asset Reservations 3" at bounding box center [209, 183] width 117 height 19
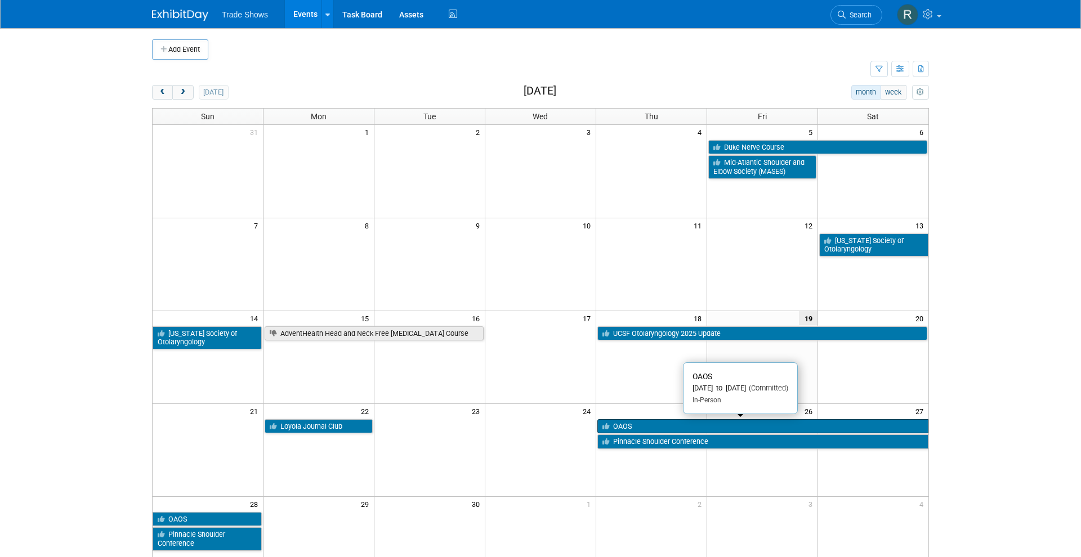
click at [628, 428] on link "OAOS" at bounding box center [762, 426] width 331 height 15
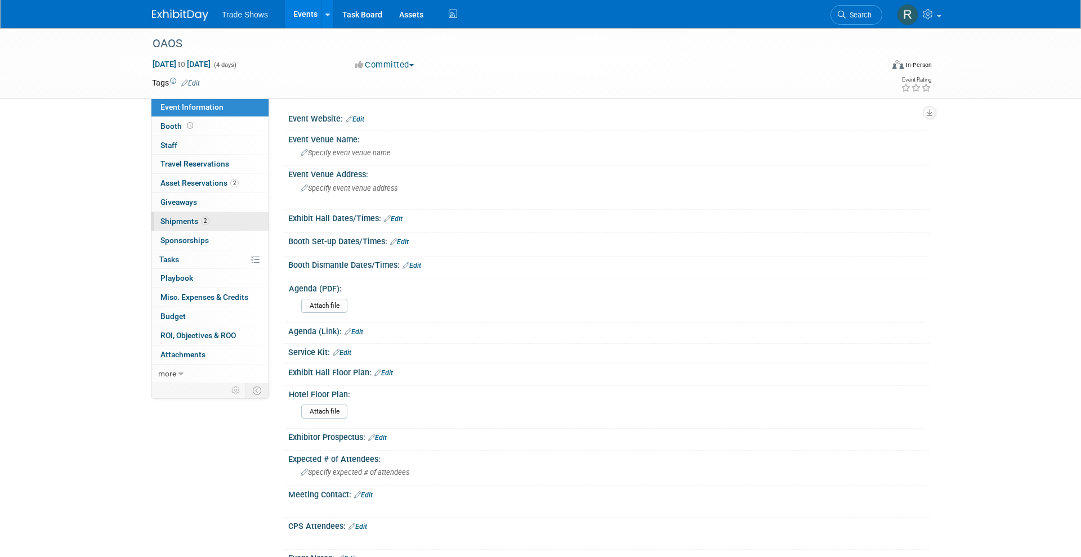
click at [225, 216] on link "2 Shipments 2" at bounding box center [209, 221] width 117 height 19
